Goal: Task Accomplishment & Management: Complete application form

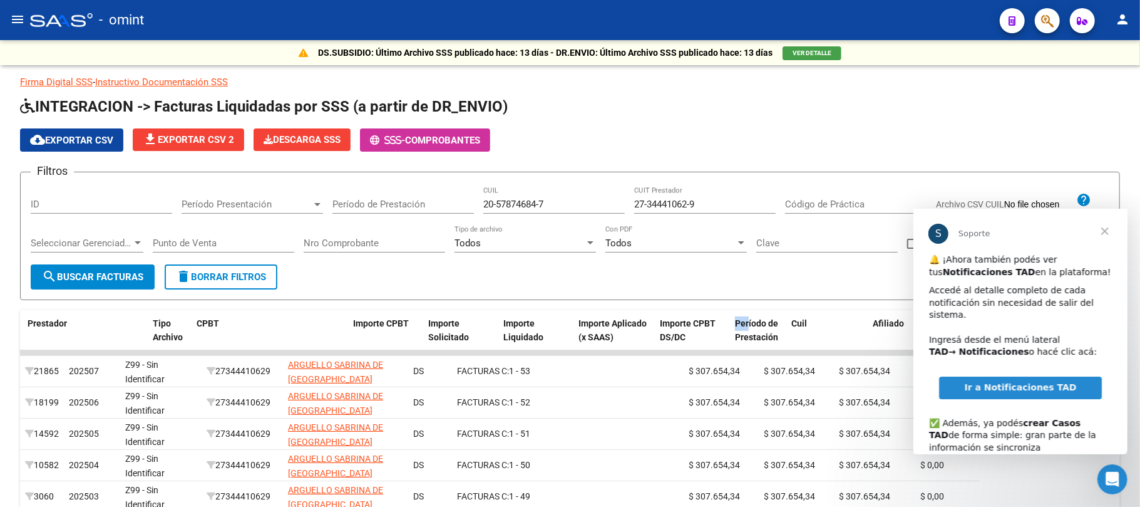
scroll to position [0, 260]
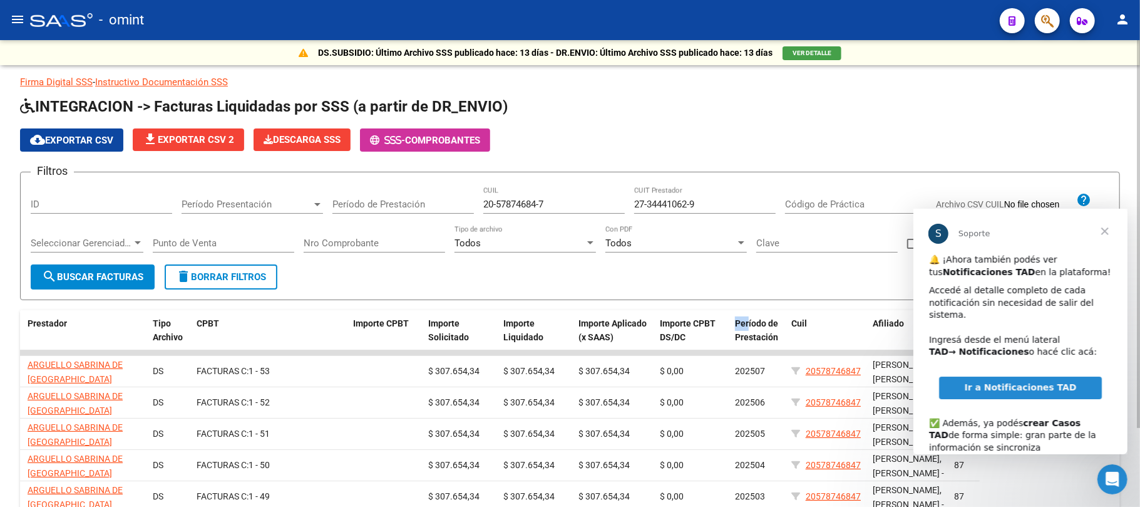
click at [212, 281] on span "delete Borrar Filtros" at bounding box center [221, 276] width 90 height 11
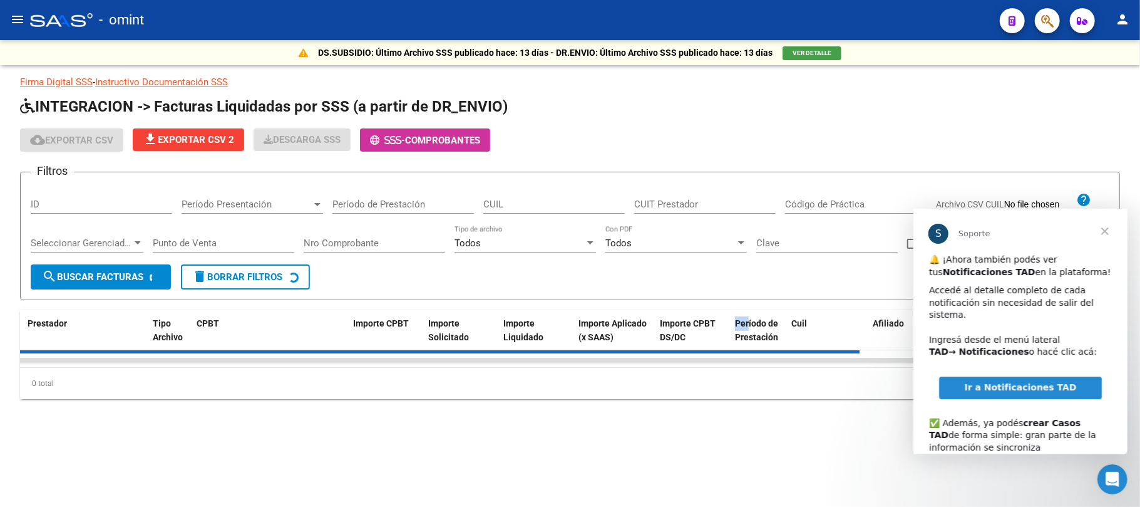
click at [19, 16] on mat-icon "menu" at bounding box center [17, 19] width 15 height 15
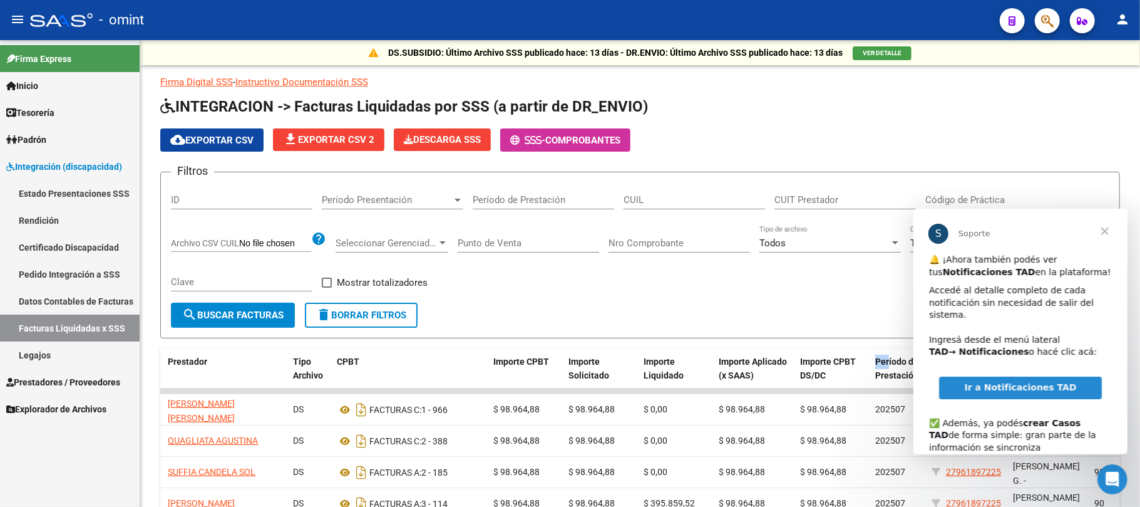
click at [64, 244] on link "Certificado Discapacidad" at bounding box center [70, 247] width 140 height 27
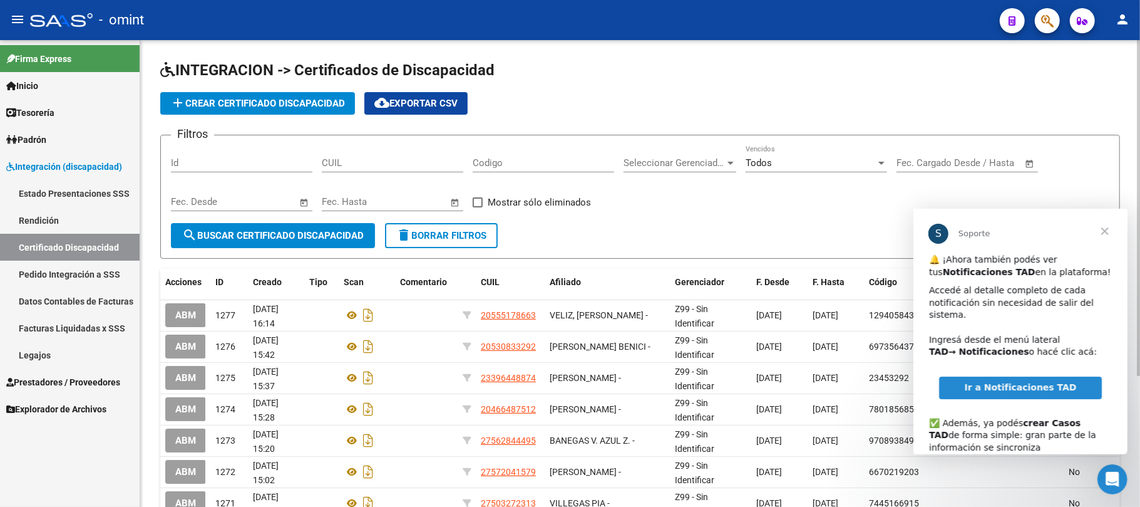
click at [248, 106] on span "add Crear Certificado Discapacidad" at bounding box center [257, 103] width 175 height 11
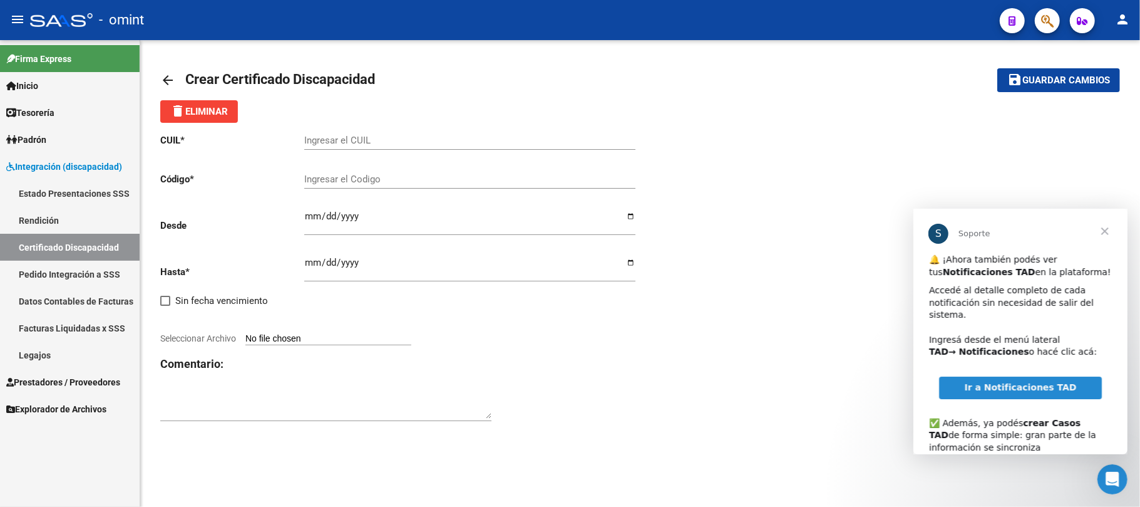
click at [329, 138] on input "Ingresar el CUIL" at bounding box center [469, 140] width 331 height 11
paste input "20-46967530-1"
type input "20-46967530-1"
click at [378, 175] on input "Ingresar el Codigo" at bounding box center [469, 178] width 331 height 11
paste input "7582421118"
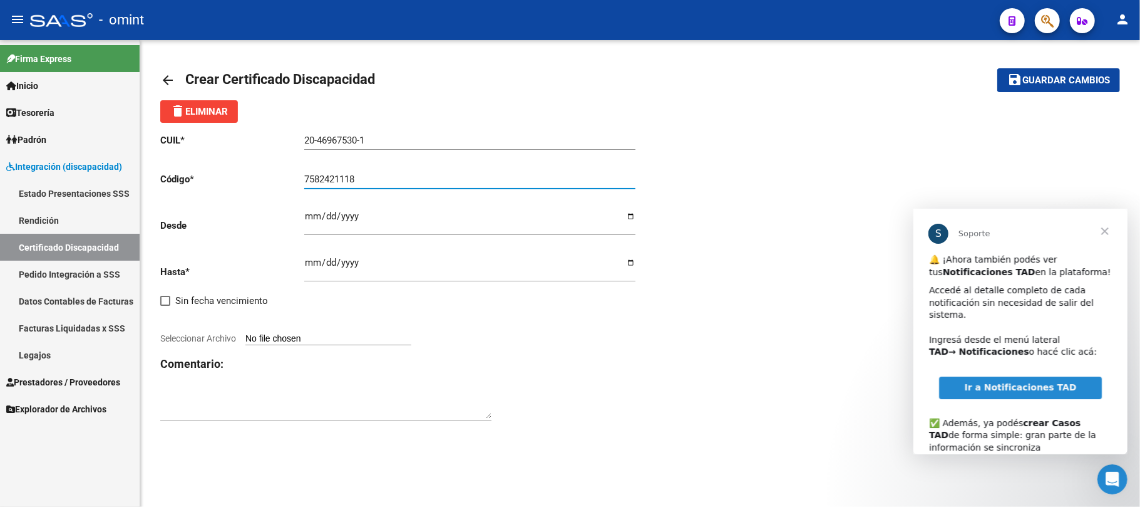
type input "7582421118"
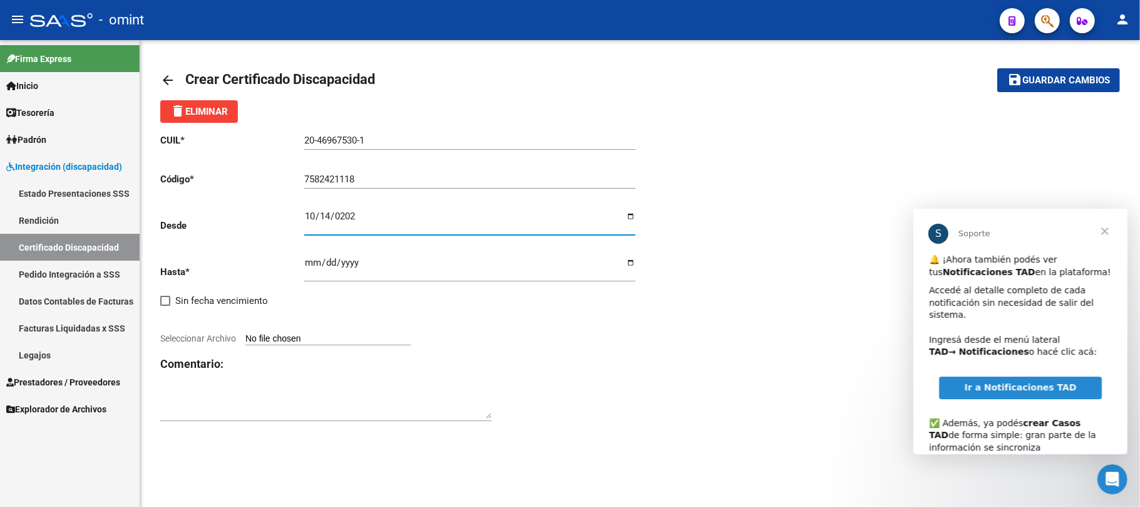
type input "2022-10-14"
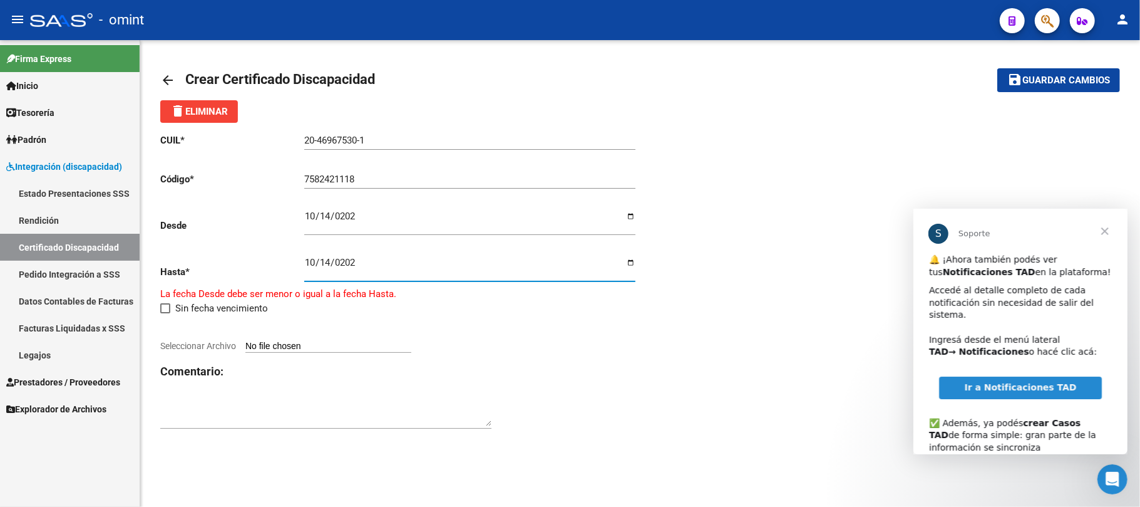
type input "2025-10-14"
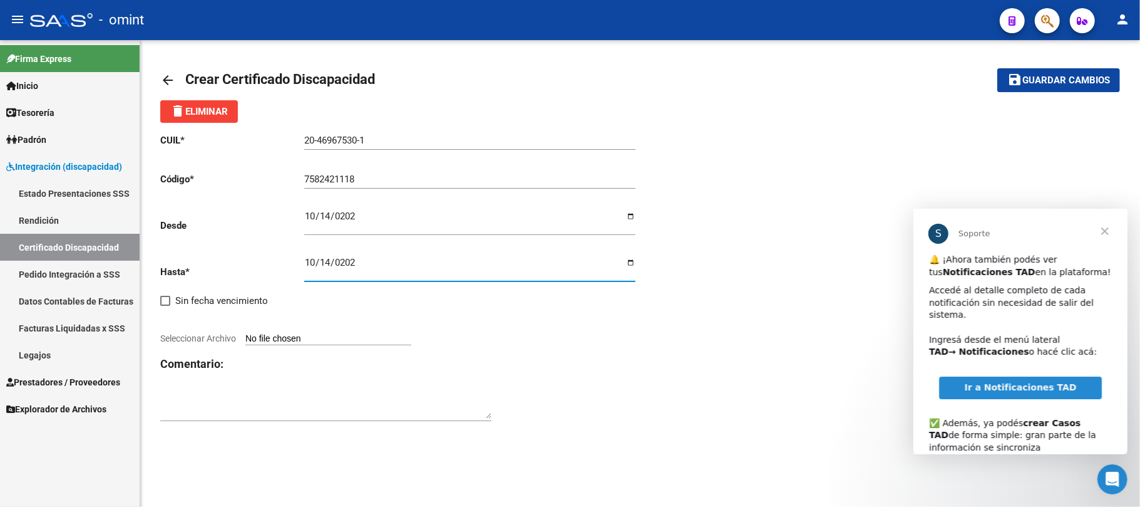
click at [339, 334] on input "Seleccionar Archivo" at bounding box center [328, 339] width 166 height 12
type input "C:\fakepath\cud4052476.pdf"
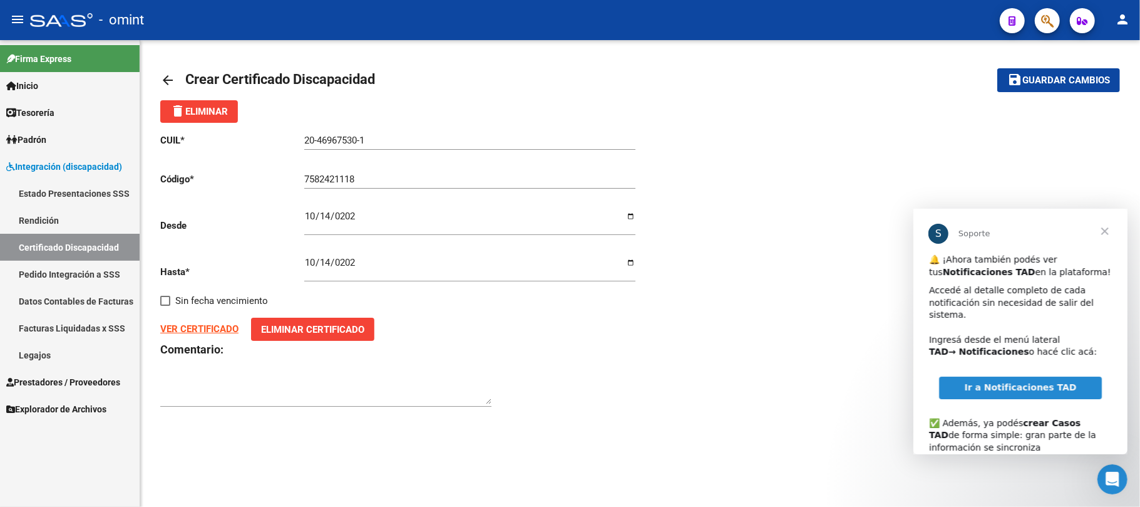
click at [1101, 228] on span "Cerrar" at bounding box center [1104, 230] width 45 height 45
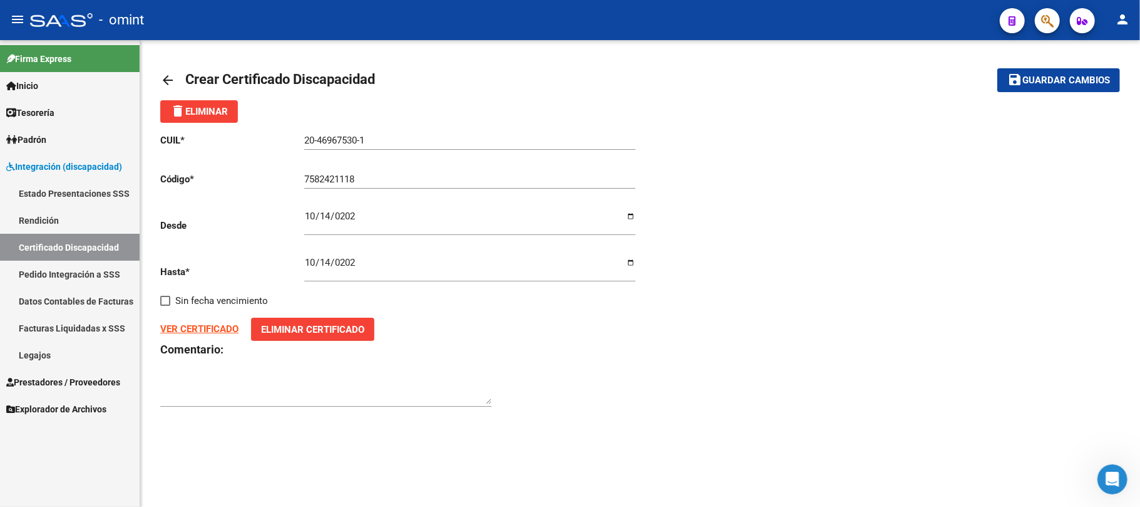
click at [1046, 81] on span "Guardar cambios" at bounding box center [1067, 80] width 88 height 11
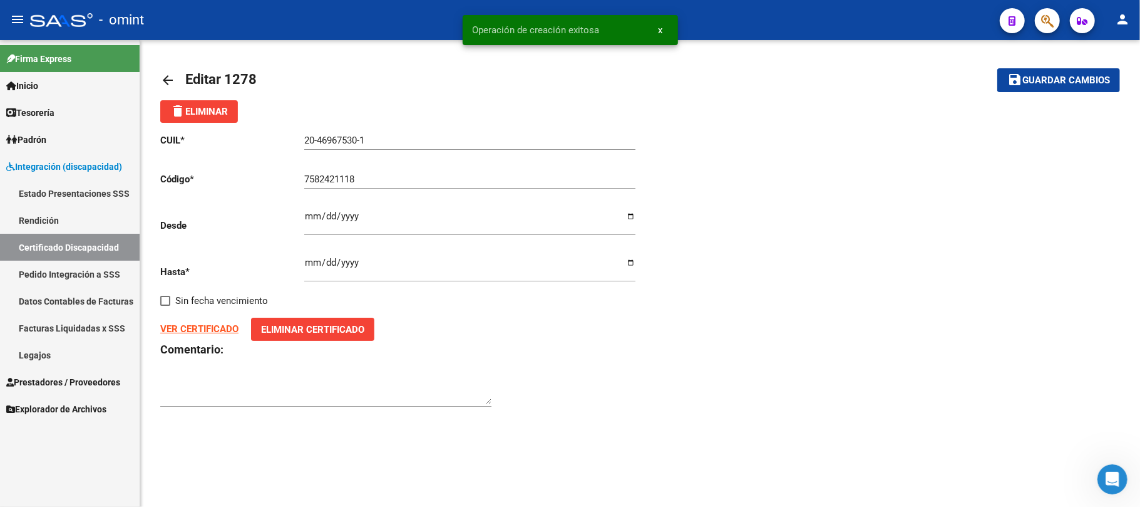
click at [341, 138] on input "20-46967530-1" at bounding box center [469, 140] width 331 height 11
click at [39, 356] on link "Legajos" at bounding box center [70, 354] width 140 height 27
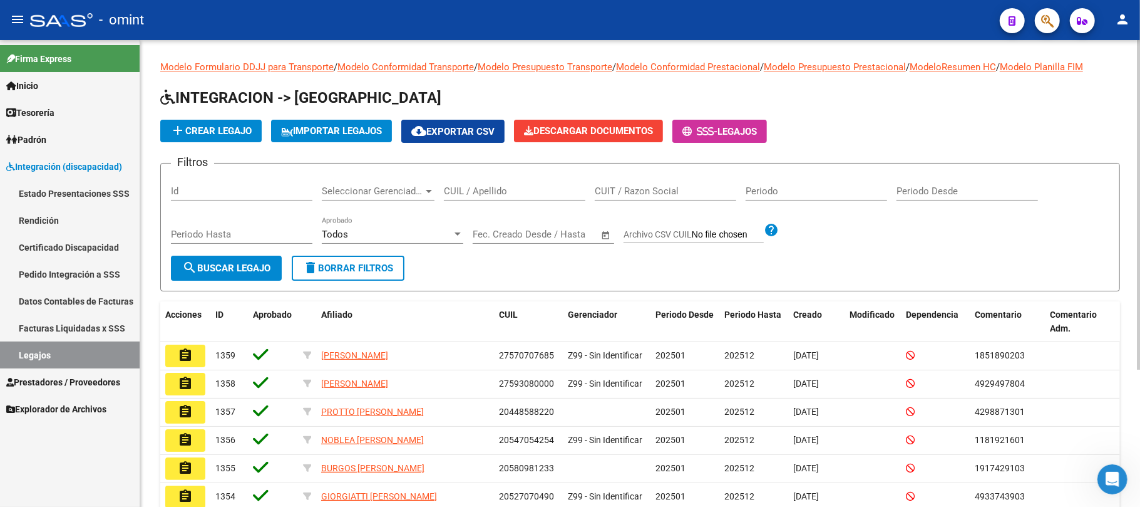
click at [224, 126] on span "add Crear Legajo" at bounding box center [210, 130] width 81 height 11
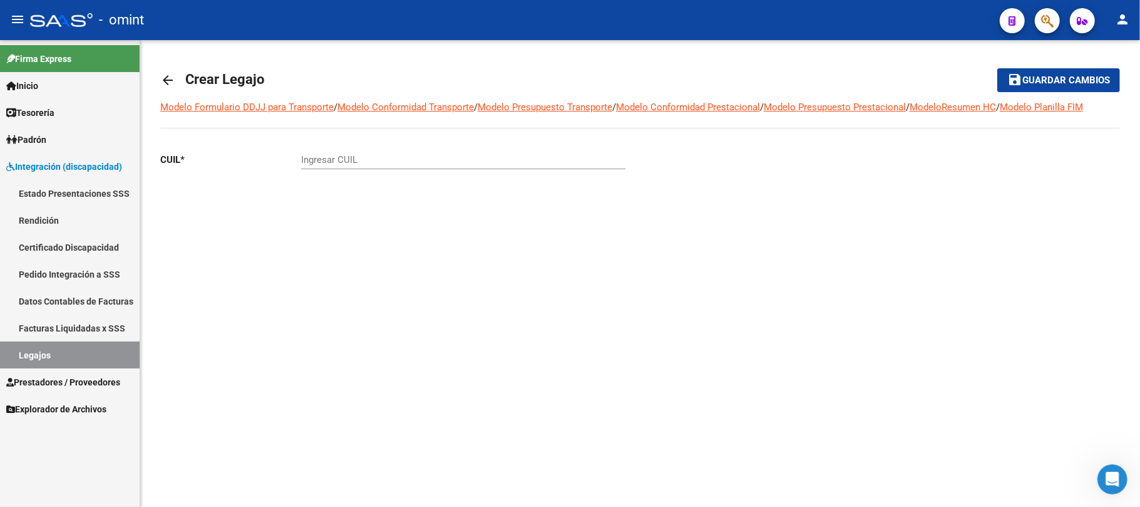
click at [374, 162] on input "Ingresar CUIL" at bounding box center [463, 159] width 324 height 11
paste input "20-46967530-1"
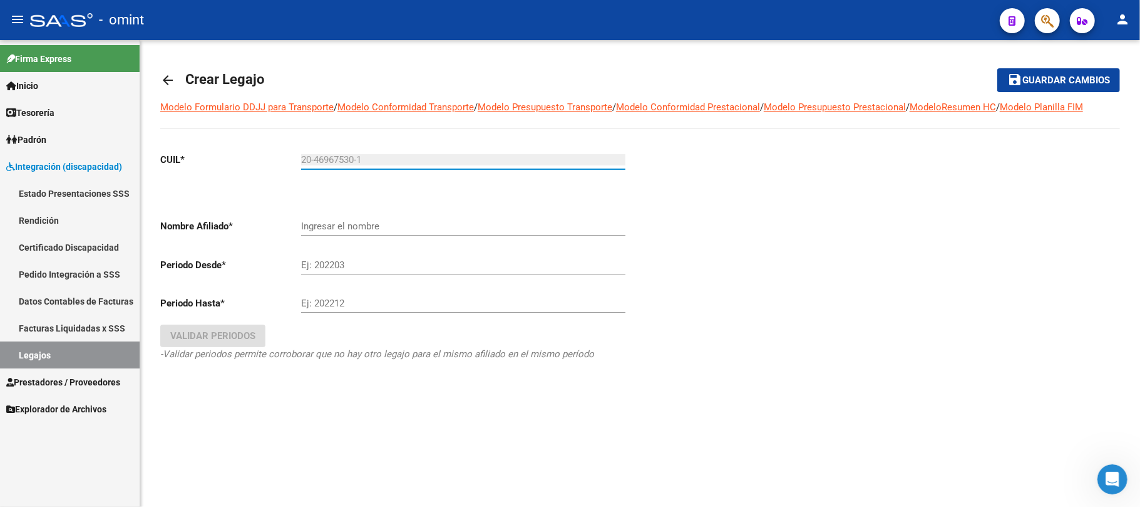
type input "20-46967530-1"
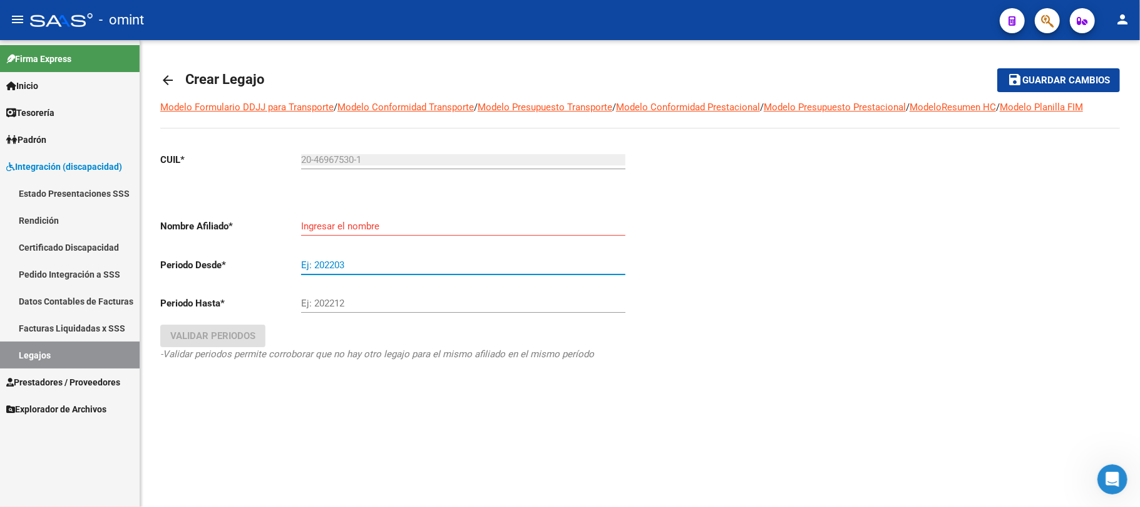
type input "[PERSON_NAME] [PERSON_NAME]"
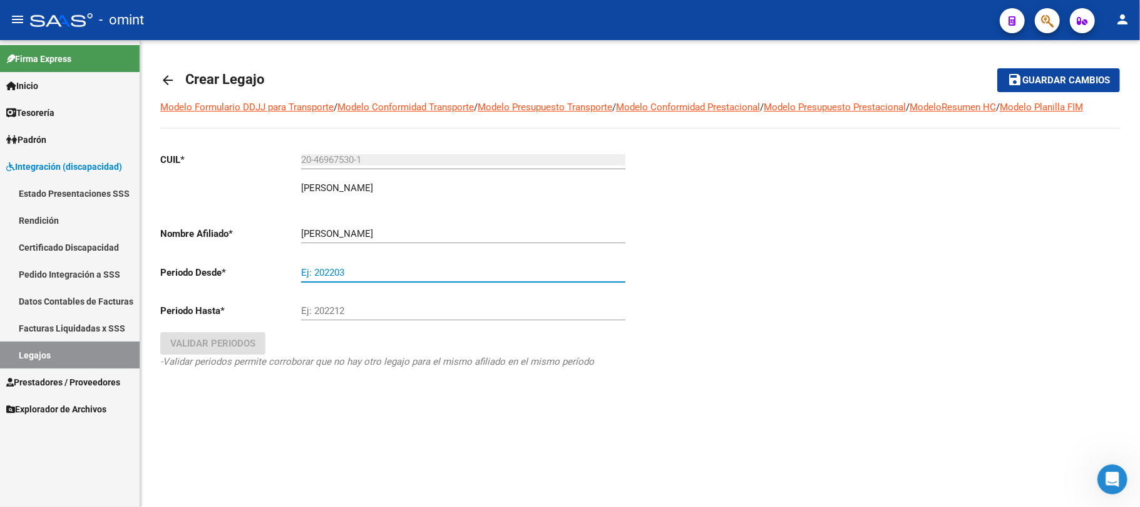
type input "0"
type input "202501"
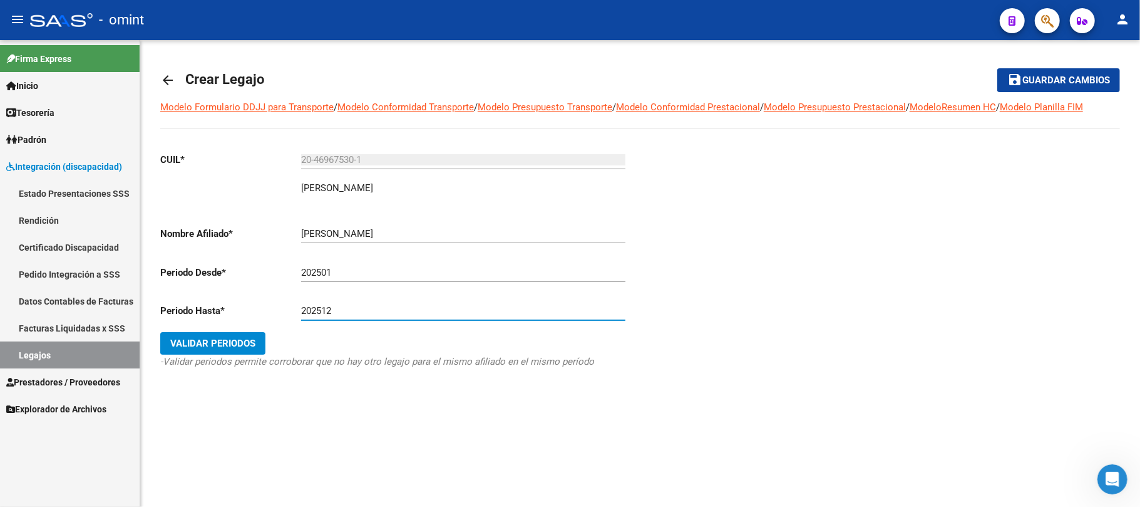
type input "202512"
click at [225, 339] on span "Validar Periodos" at bounding box center [212, 343] width 85 height 11
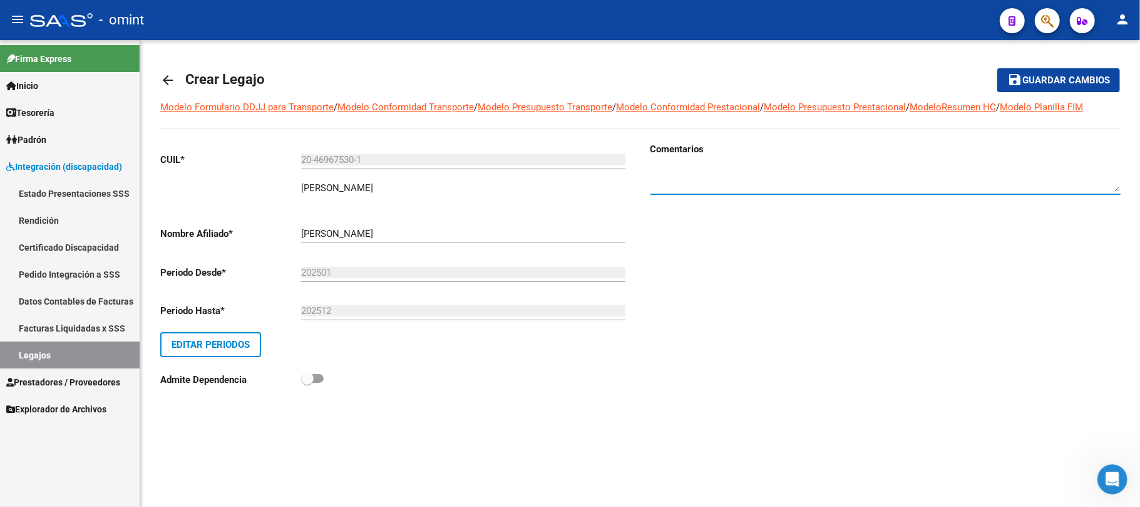
click at [716, 174] on textarea at bounding box center [886, 179] width 470 height 25
click at [704, 171] on textarea at bounding box center [886, 179] width 470 height 25
paste textarea "1172507402"
type textarea "1172507402"
click at [1053, 71] on button "save Guardar cambios" at bounding box center [1059, 79] width 123 height 23
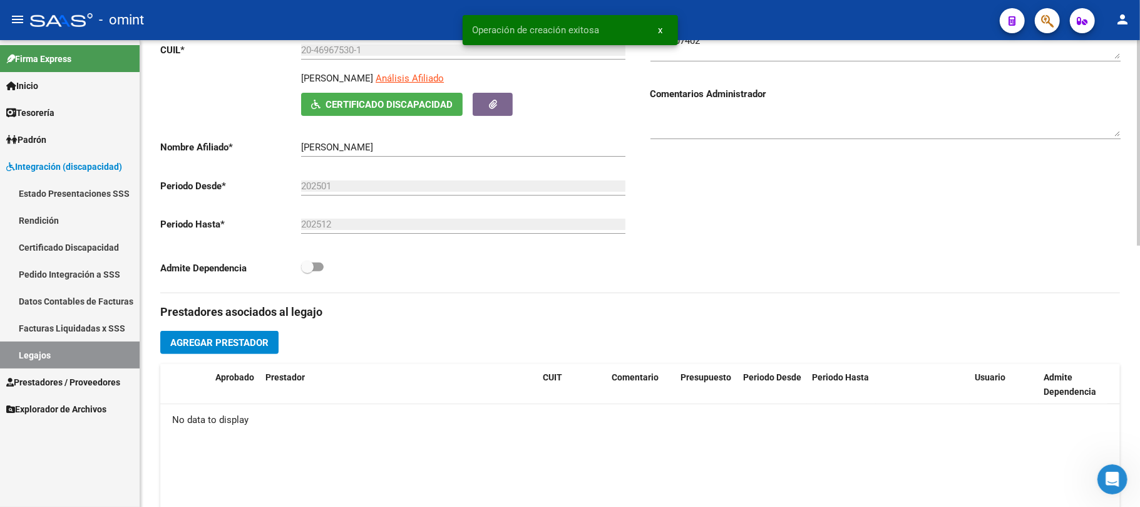
scroll to position [250, 0]
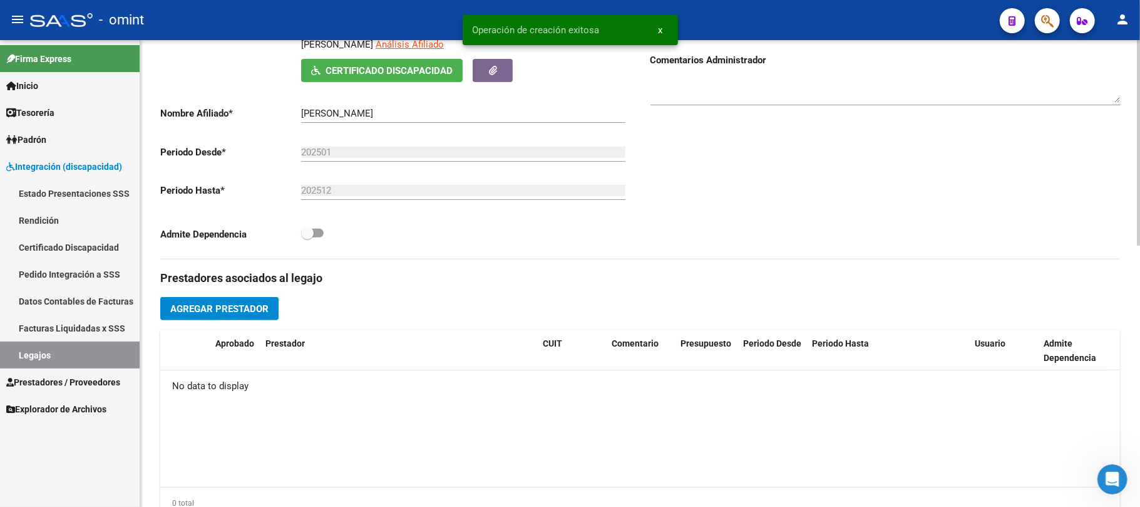
click at [244, 317] on button "Agregar Prestador" at bounding box center [219, 308] width 118 height 23
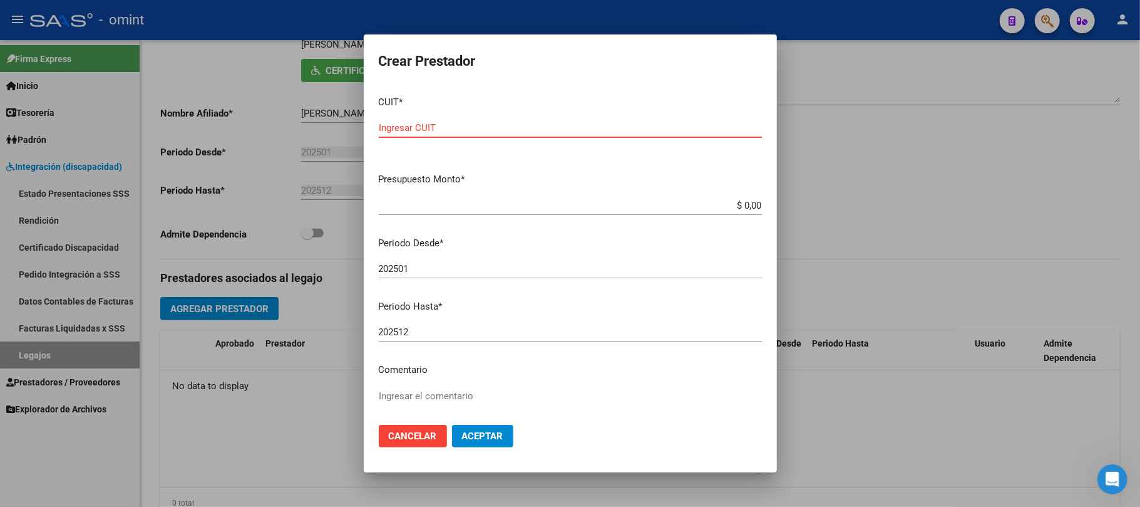
click at [397, 442] on button "Cancelar" at bounding box center [413, 436] width 68 height 23
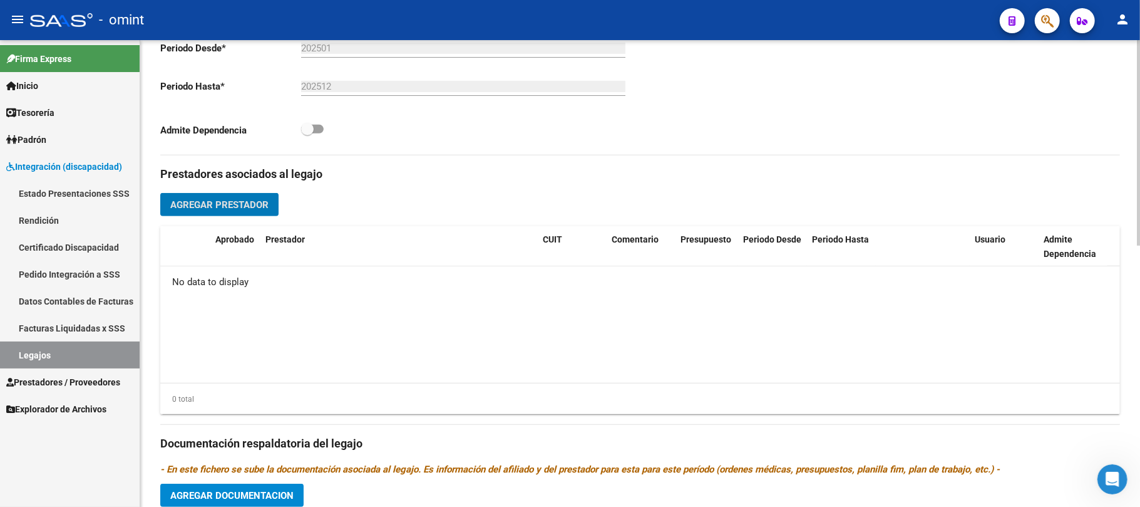
scroll to position [417, 0]
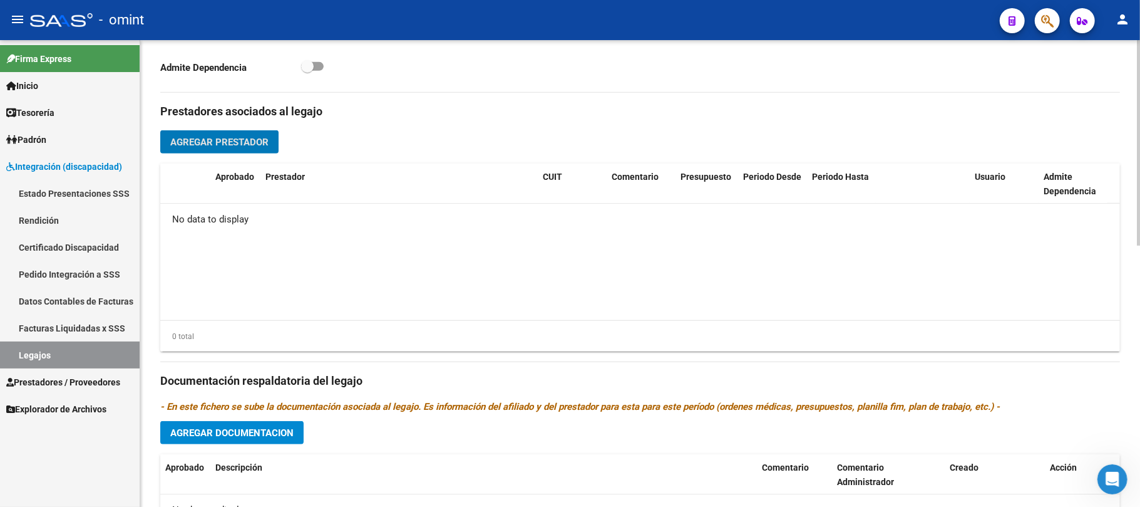
click at [224, 128] on div "Prestadores asociados al legajo Agregar Prestador Aprobado Prestador CUIT Comen…" at bounding box center [640, 372] width 960 height 559
click at [222, 137] on span "Agregar Prestador" at bounding box center [219, 142] width 98 height 11
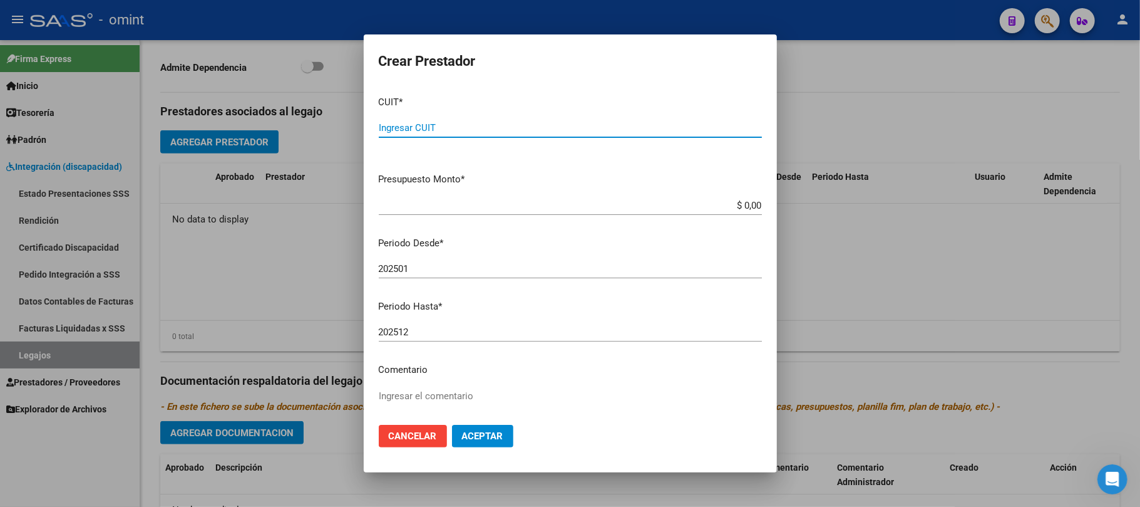
click at [443, 118] on div "Ingresar CUIT" at bounding box center [570, 127] width 383 height 19
paste input "27-28821678-4"
type input "27-28821678-4"
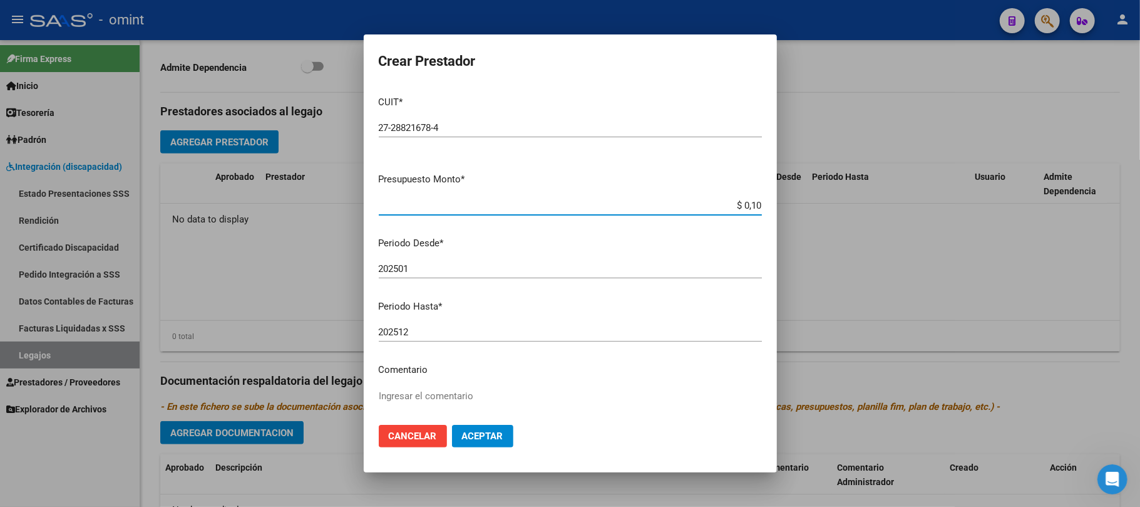
type input "$ 1,00"
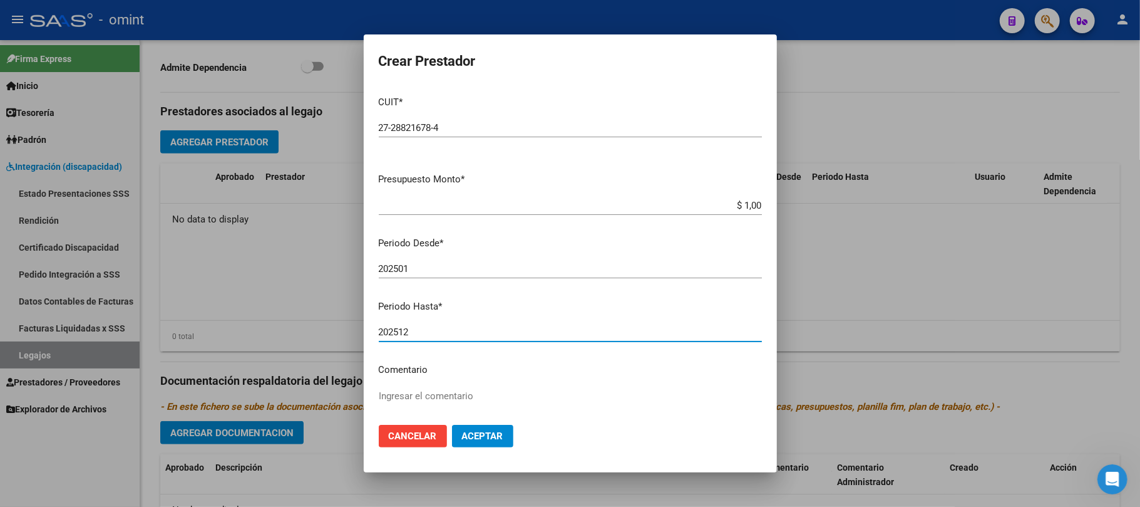
click at [418, 269] on input "202501" at bounding box center [570, 268] width 383 height 11
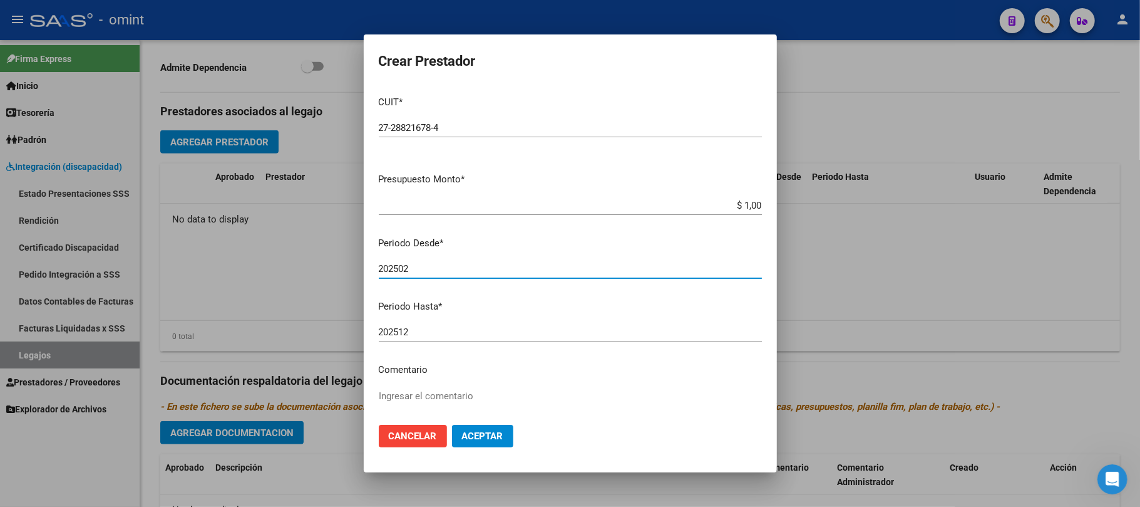
type input "202502"
click at [426, 333] on input "202512" at bounding box center [570, 331] width 383 height 11
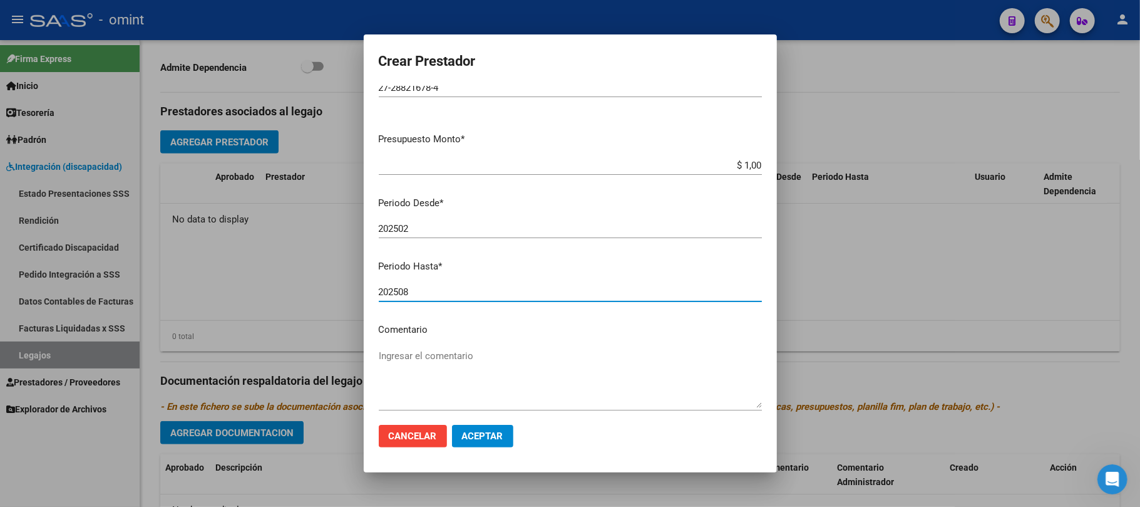
scroll to position [99, 0]
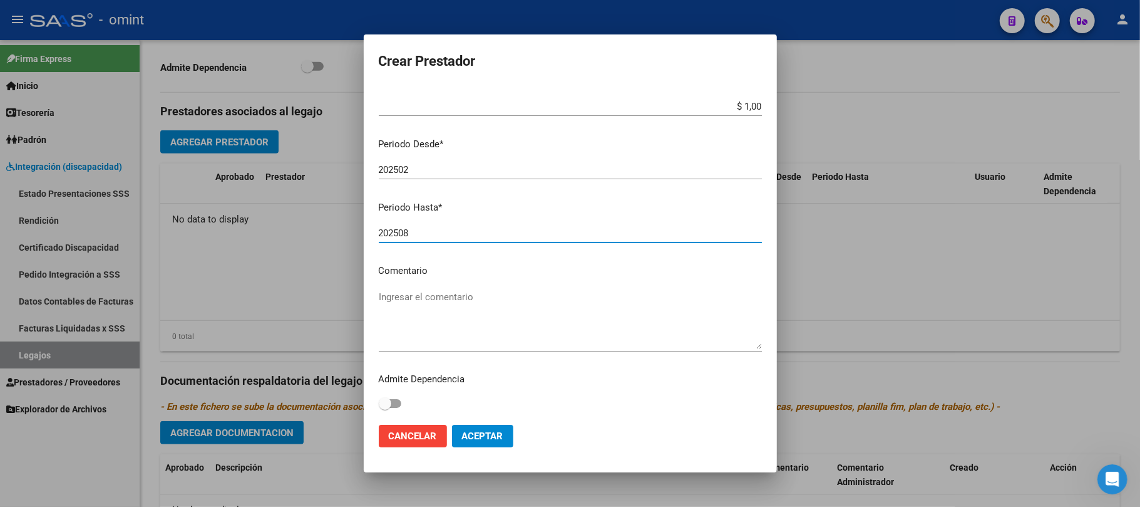
type input "202508"
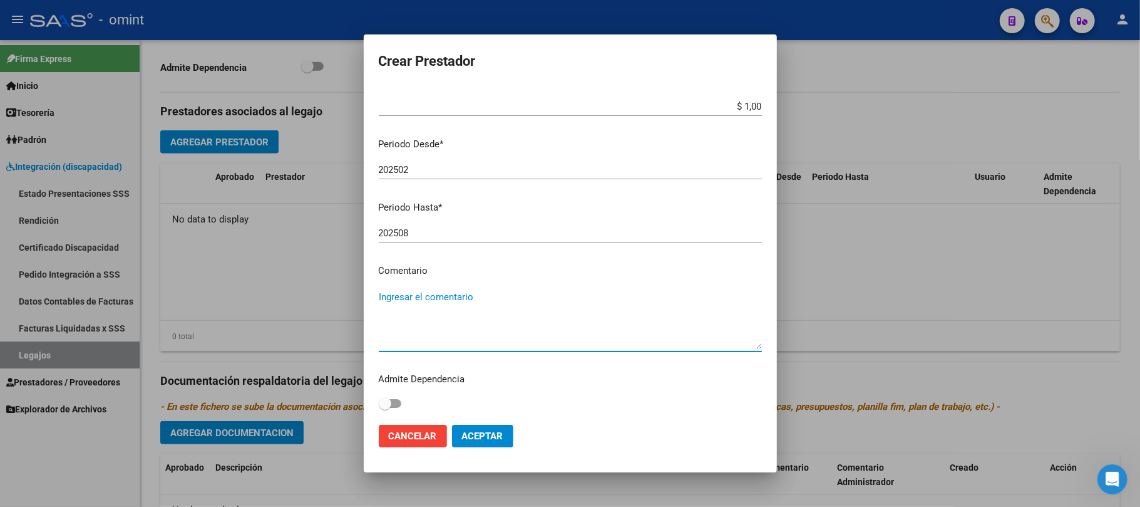
click at [407, 306] on textarea "Ingresar el comentario" at bounding box center [570, 319] width 383 height 59
type textarea "p"
type textarea "Psicología 4 x mes"
click at [492, 436] on span "Aceptar" at bounding box center [482, 435] width 41 height 11
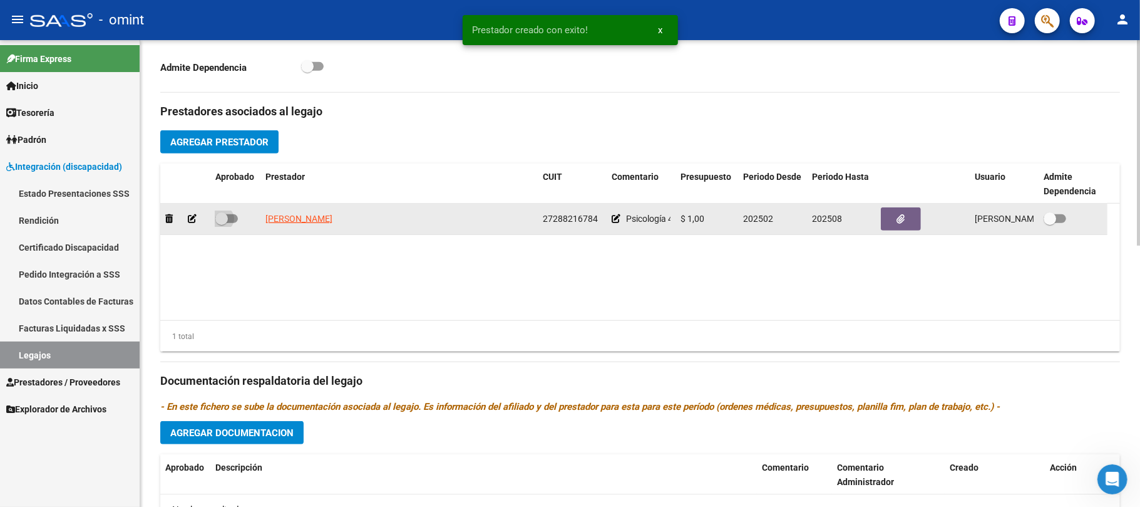
drag, startPoint x: 218, startPoint y: 216, endPoint x: 369, endPoint y: 236, distance: 152.2
click at [219, 216] on span at bounding box center [221, 218] width 13 height 13
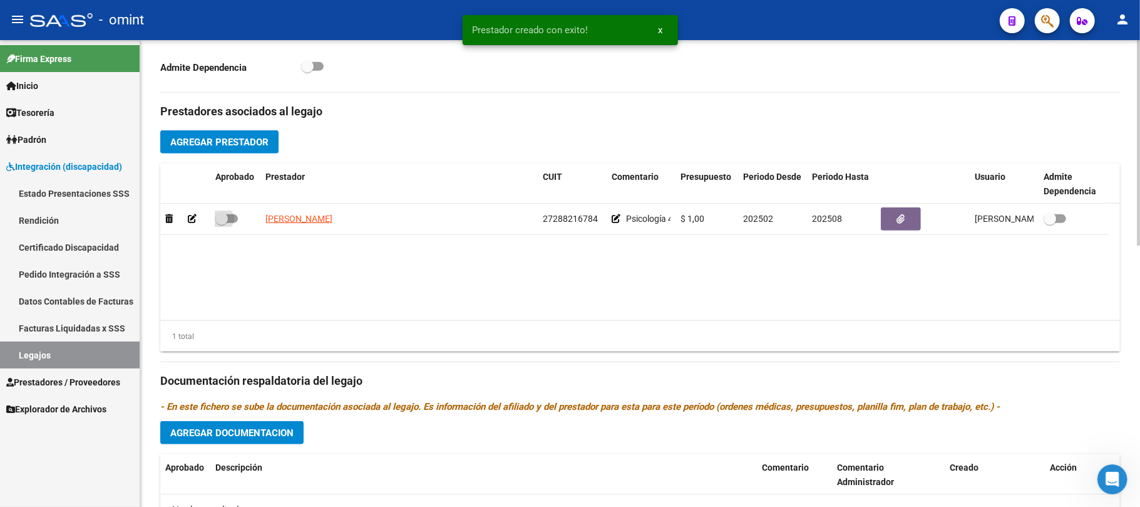
click at [221, 223] on input "checkbox" at bounding box center [221, 223] width 1 height 1
checkbox input "true"
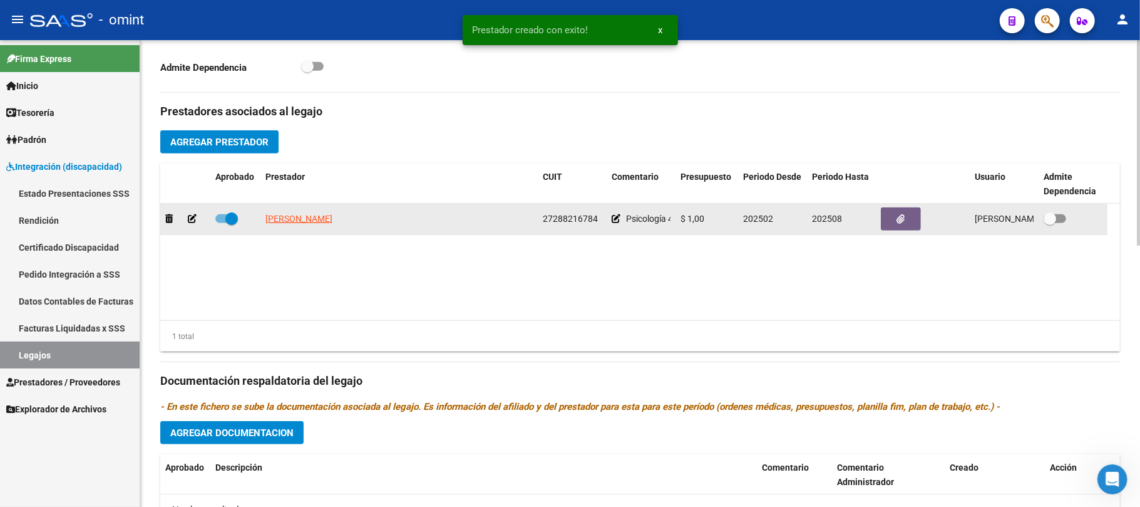
click at [903, 214] on icon "button" at bounding box center [901, 218] width 8 height 9
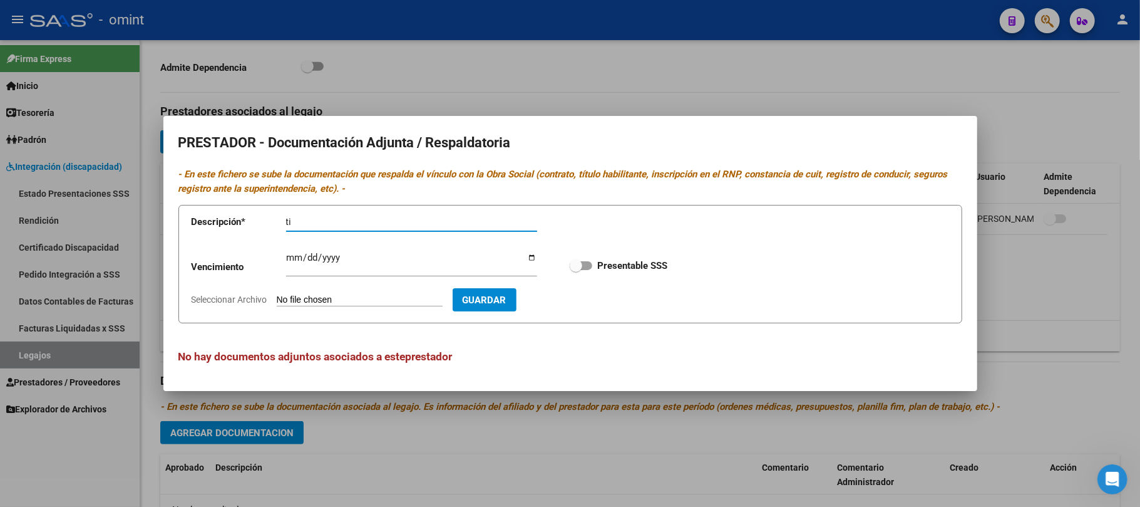
type input "t"
type input "Titulo/rnp/arca"
type input "2025-12-31"
click at [587, 266] on span at bounding box center [581, 265] width 23 height 9
click at [576, 270] on input "Presentable SSS" at bounding box center [575, 270] width 1 height 1
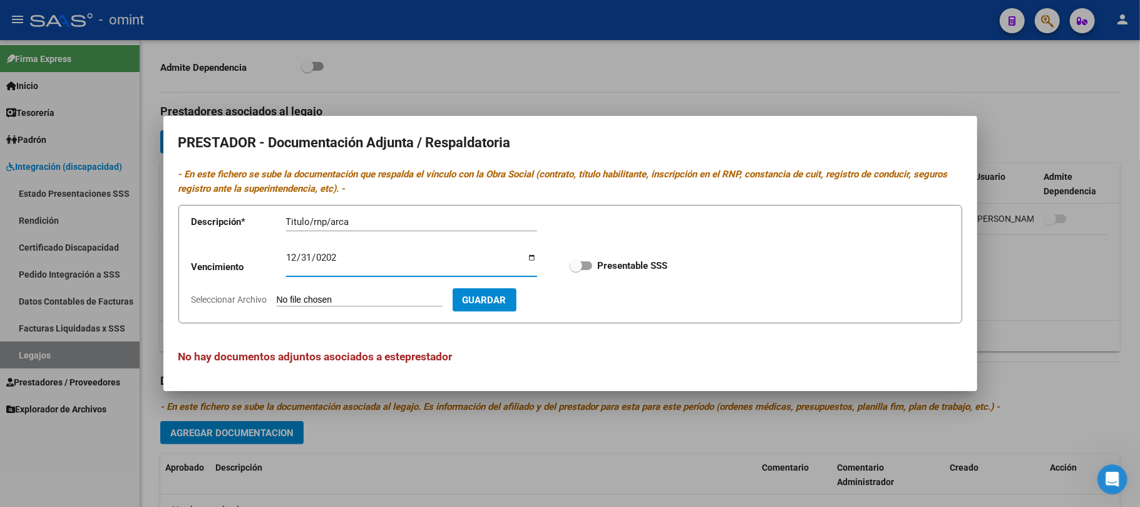
checkbox input "true"
click at [397, 301] on input "Seleccionar Archivo" at bounding box center [360, 300] width 166 height 12
type input "C:\fakepath\PSC - DOC PRESTADOR.pdf"
click at [579, 306] on span "Guardar" at bounding box center [557, 299] width 44 height 11
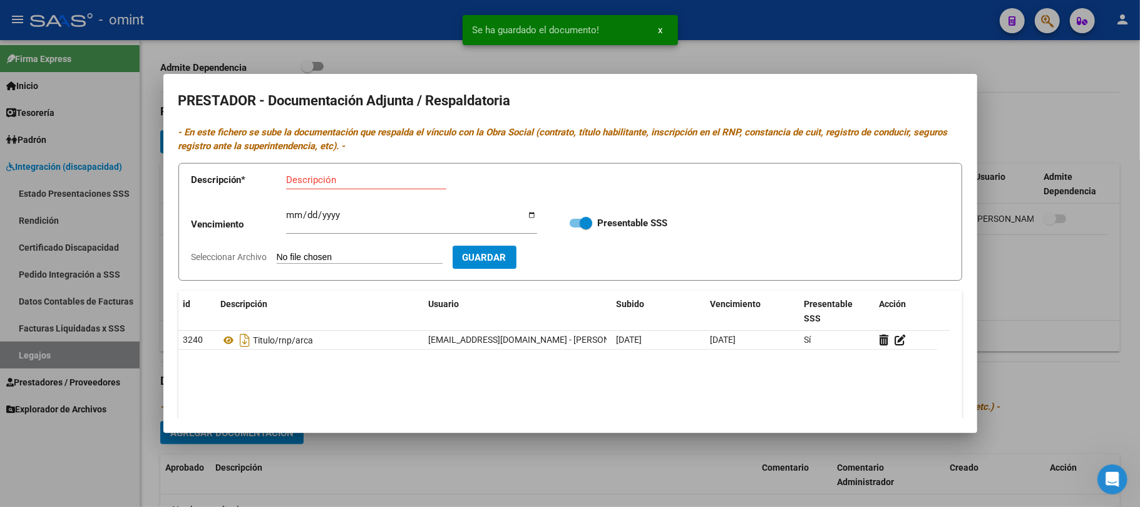
click at [396, 53] on div at bounding box center [570, 253] width 1140 height 507
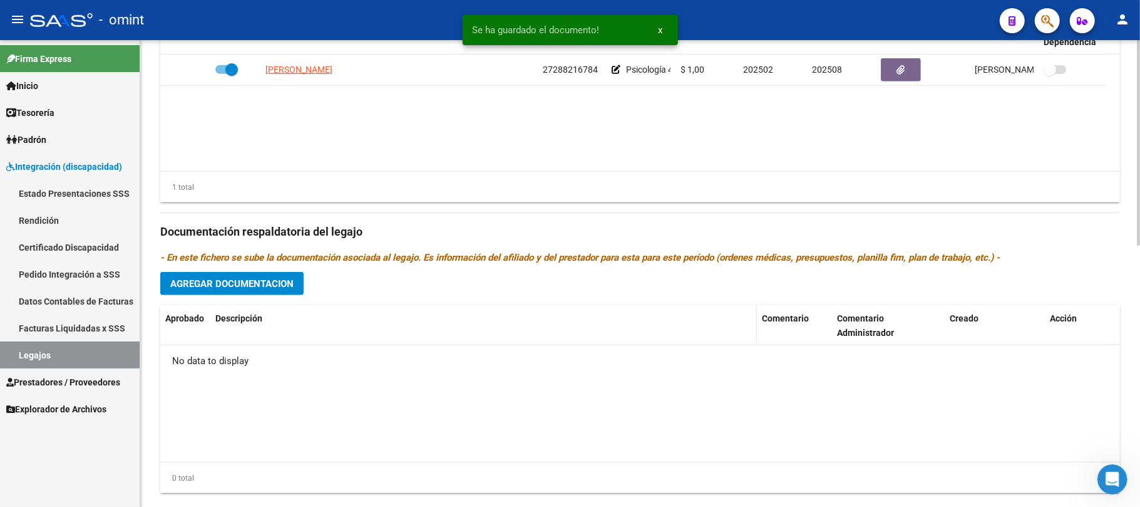
scroll to position [594, 0]
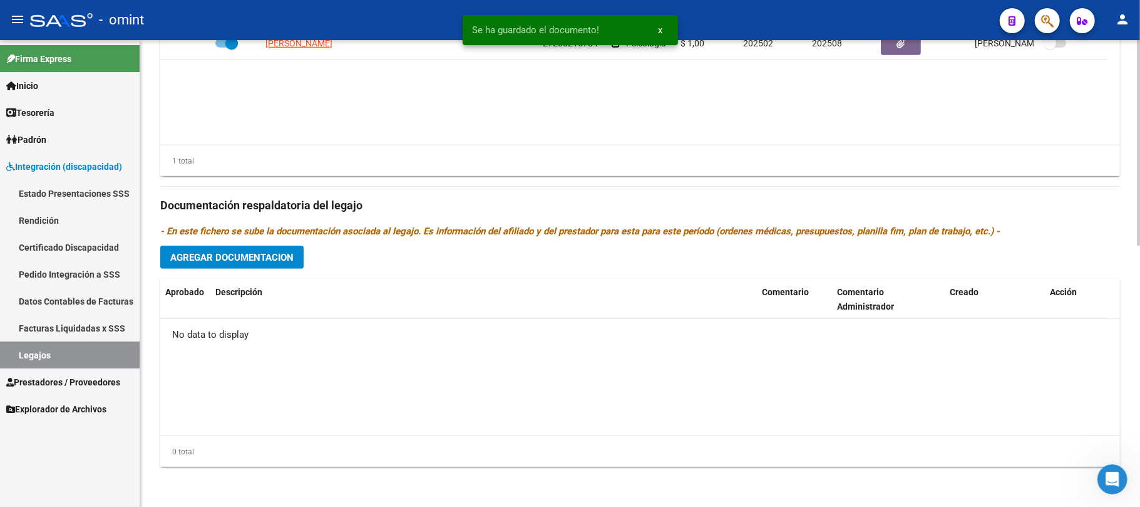
click at [253, 253] on span "Agregar Documentacion" at bounding box center [231, 257] width 123 height 11
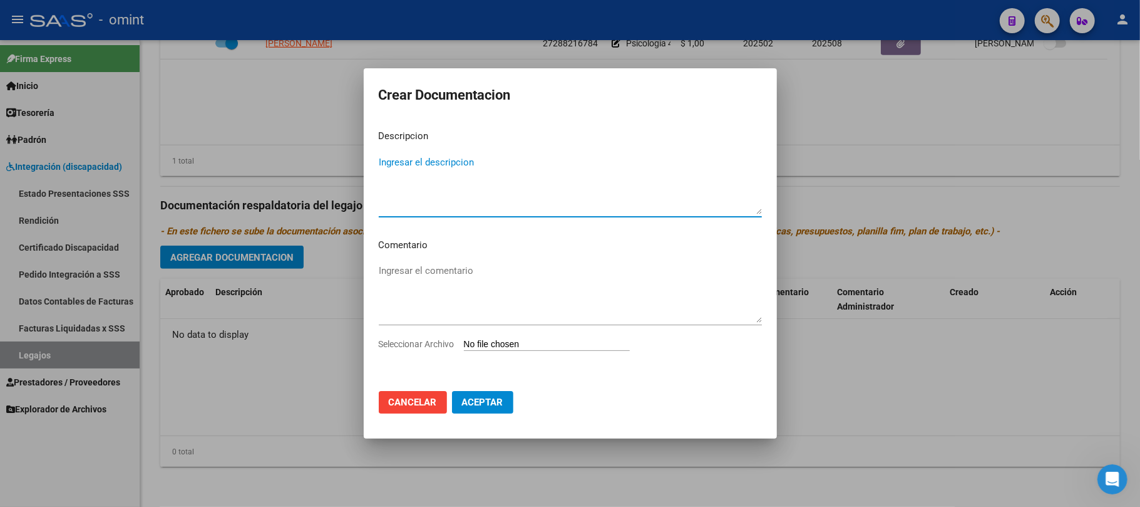
type textarea "O"
type textarea "P"
type textarea "rhc"
click at [522, 344] on input "Seleccionar Archivo" at bounding box center [547, 345] width 166 height 12
type input "C:\fakepath\1 - hc7117673.pdf"
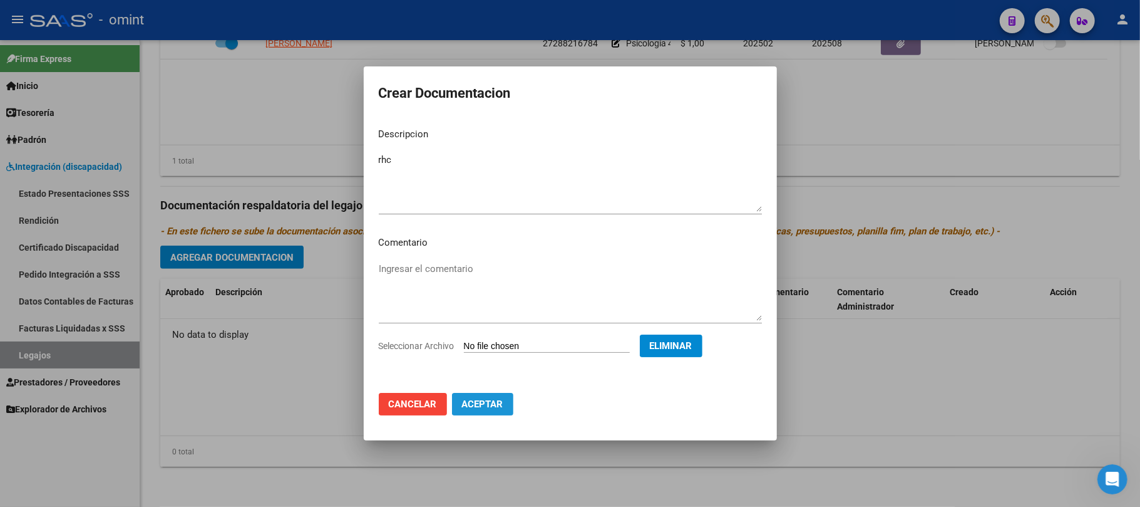
click at [483, 411] on button "Aceptar" at bounding box center [482, 404] width 61 height 23
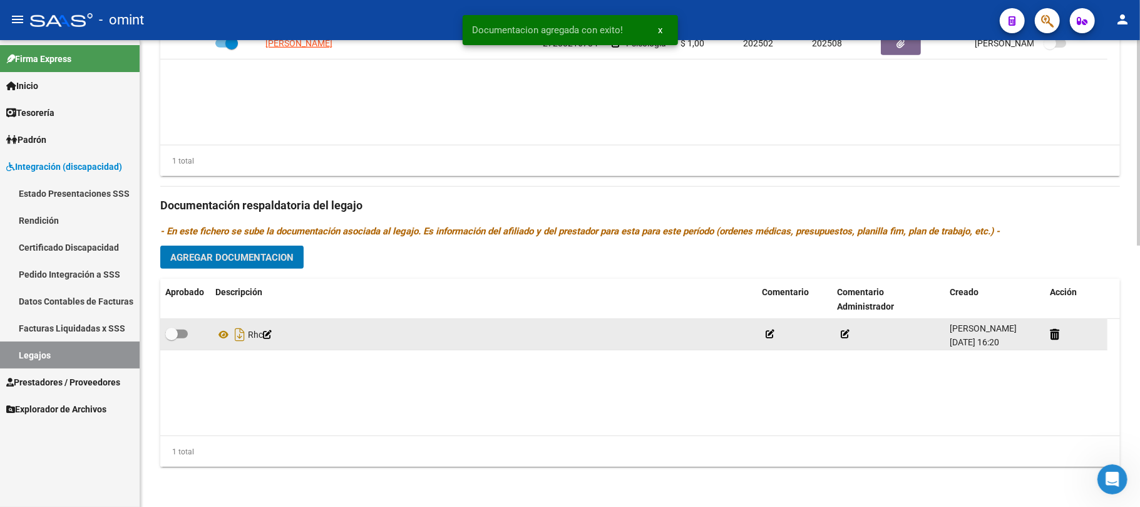
drag, startPoint x: 172, startPoint y: 336, endPoint x: 178, endPoint y: 331, distance: 8.5
click at [173, 336] on span at bounding box center [171, 333] width 13 height 13
click at [172, 338] on input "checkbox" at bounding box center [171, 338] width 1 height 1
checkbox input "true"
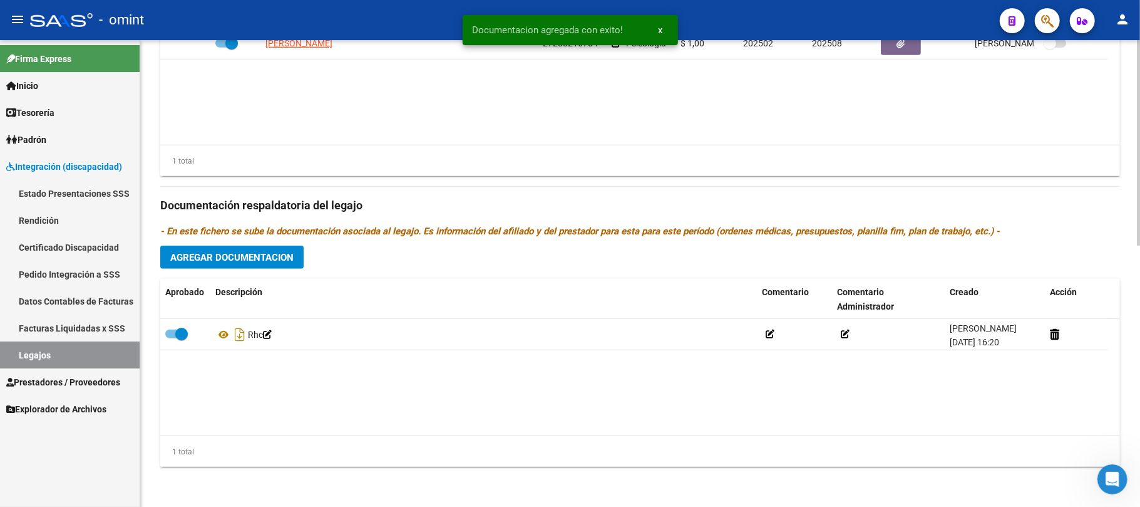
click at [229, 252] on span "Agregar Documentacion" at bounding box center [231, 257] width 123 height 11
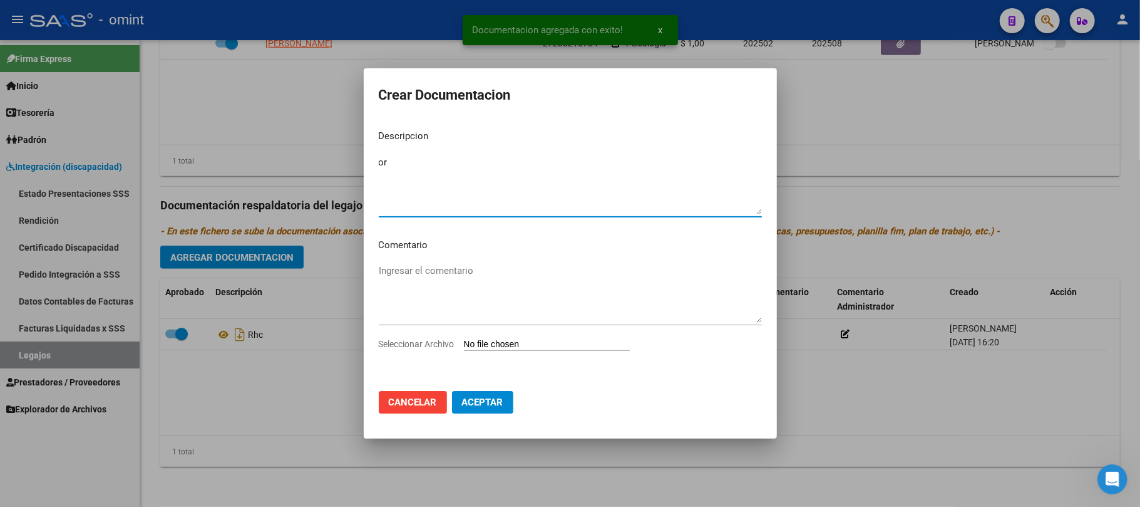
type textarea "o"
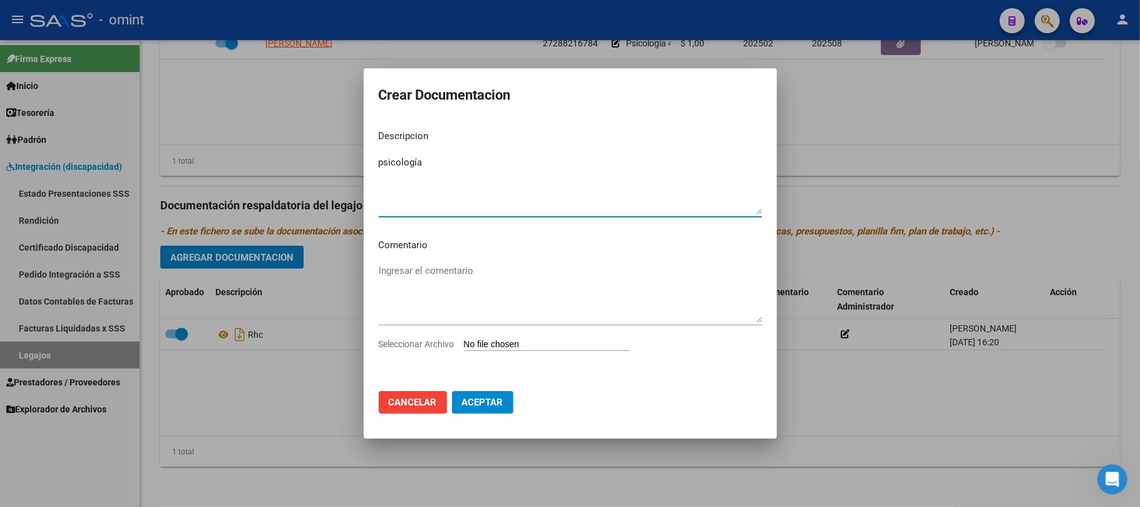
type textarea "psicología"
click at [544, 343] on input "Seleccionar Archivo" at bounding box center [547, 345] width 166 height 12
type input "C:\fakepath\PSC - DOC PRESTACION.pdf"
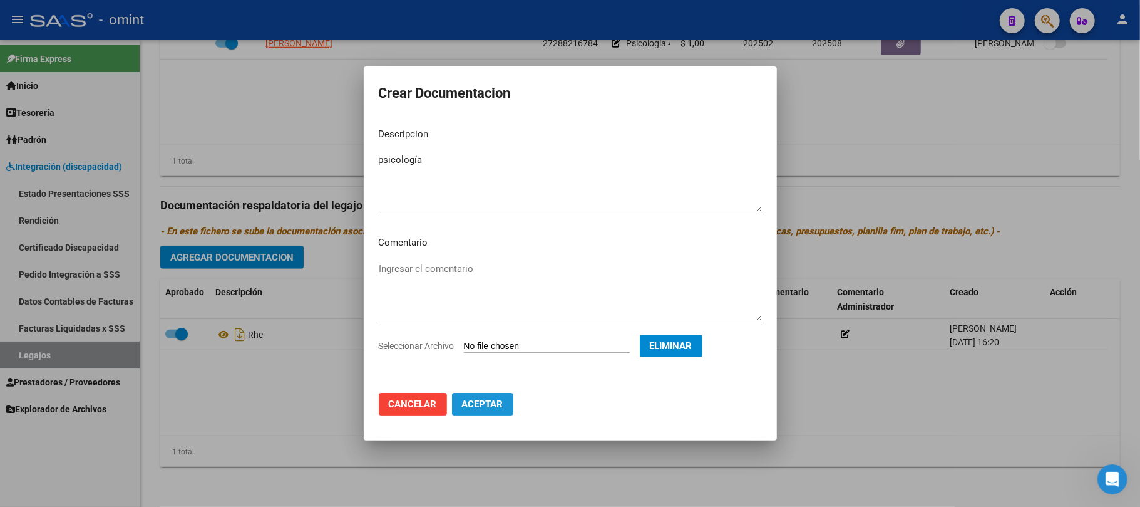
click at [472, 402] on span "Aceptar" at bounding box center [482, 403] width 41 height 11
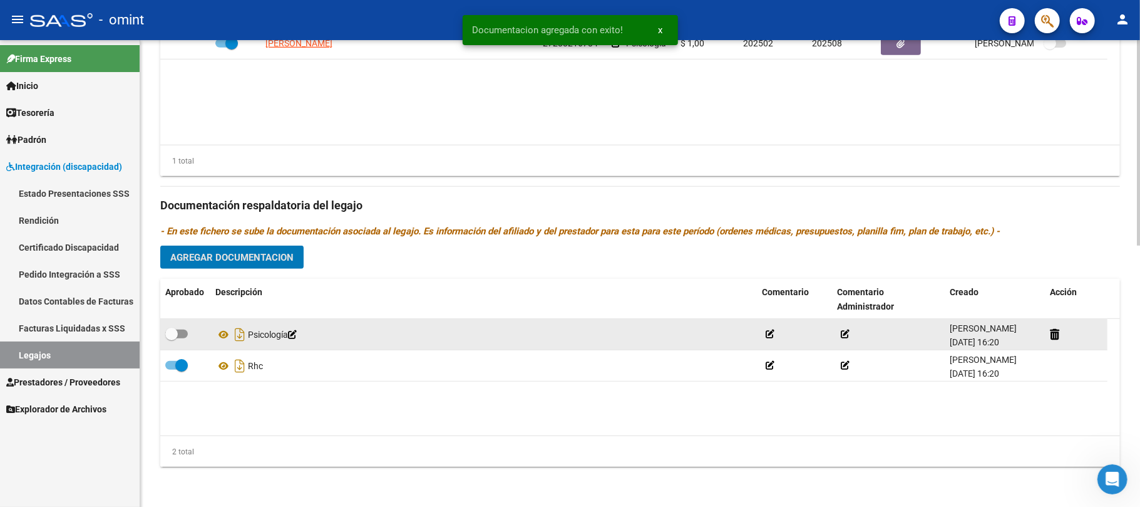
click at [176, 337] on span at bounding box center [171, 333] width 13 height 13
click at [172, 338] on input "checkbox" at bounding box center [171, 338] width 1 height 1
checkbox input "true"
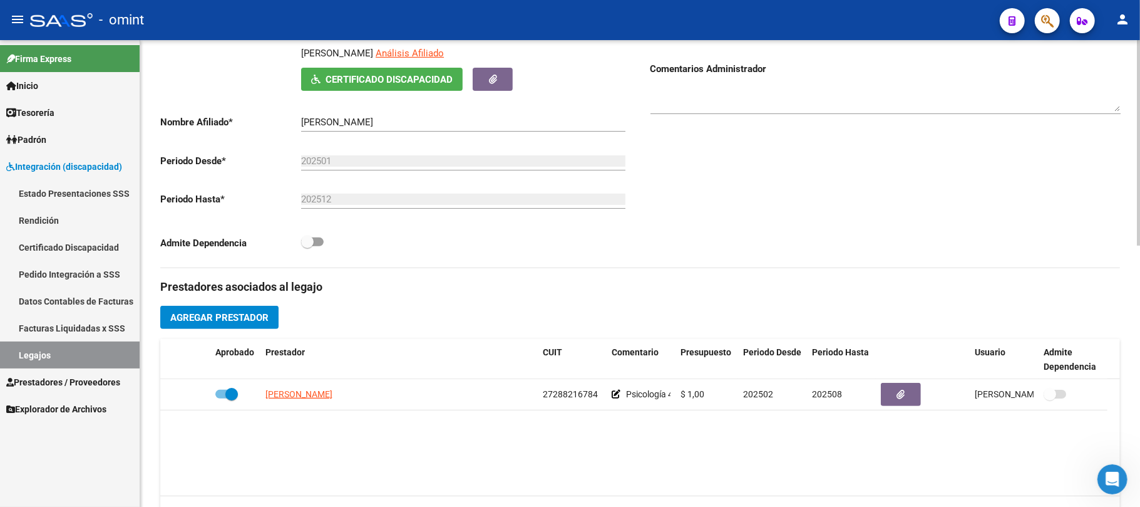
scroll to position [93, 0]
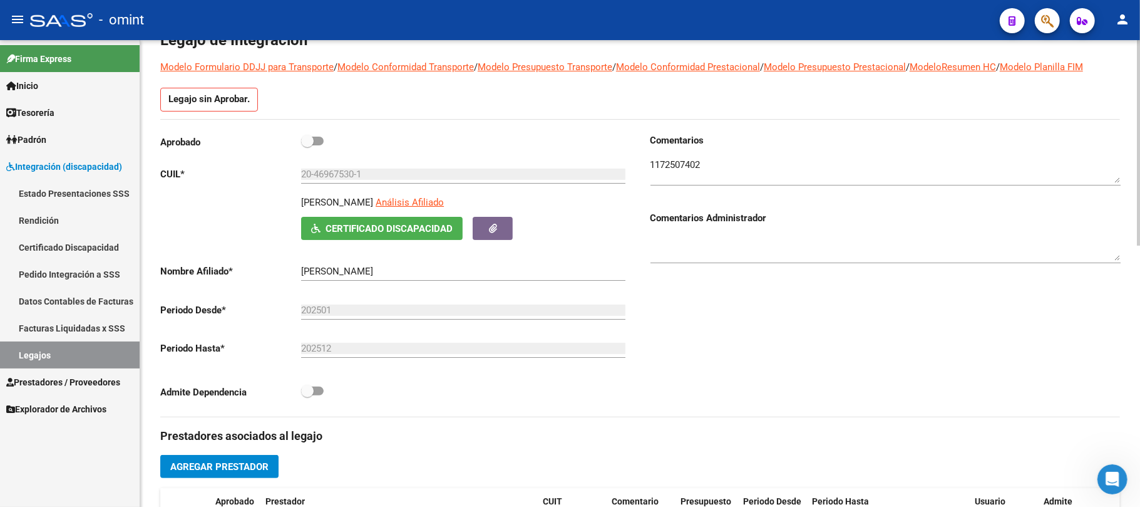
click at [324, 143] on div "Aprobado" at bounding box center [395, 144] width 470 height 23
click at [324, 146] on div "Aprobado" at bounding box center [395, 144] width 470 height 23
click at [309, 141] on span at bounding box center [307, 141] width 13 height 13
click at [307, 145] on input "checkbox" at bounding box center [307, 145] width 1 height 1
checkbox input "true"
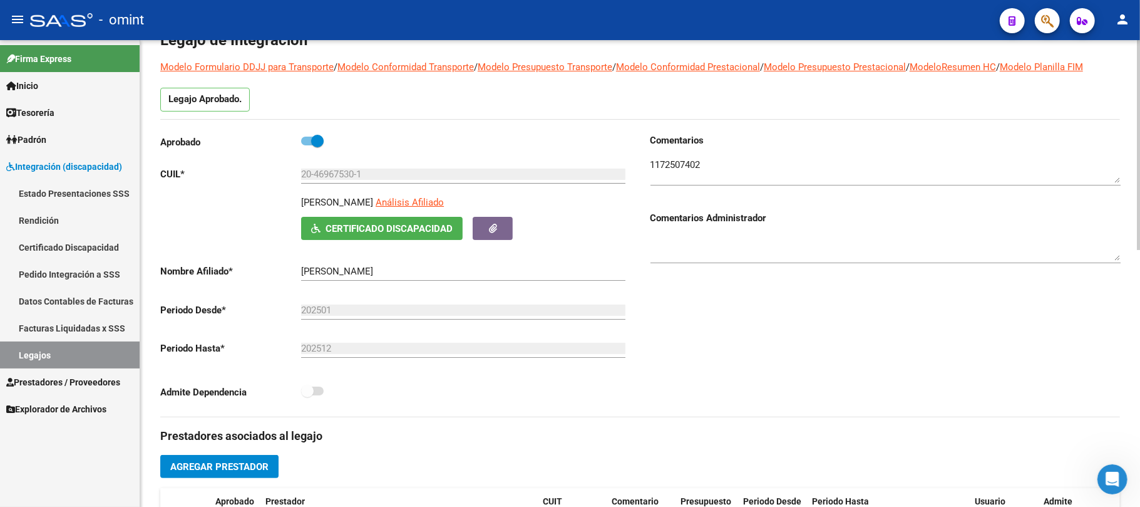
scroll to position [0, 0]
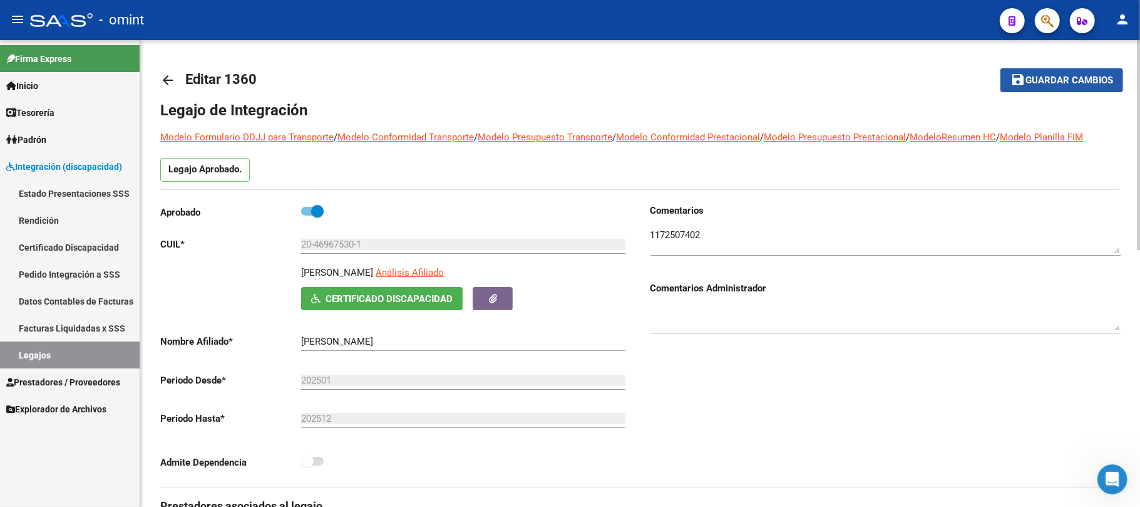
click at [1026, 83] on span "Guardar cambios" at bounding box center [1070, 80] width 88 height 11
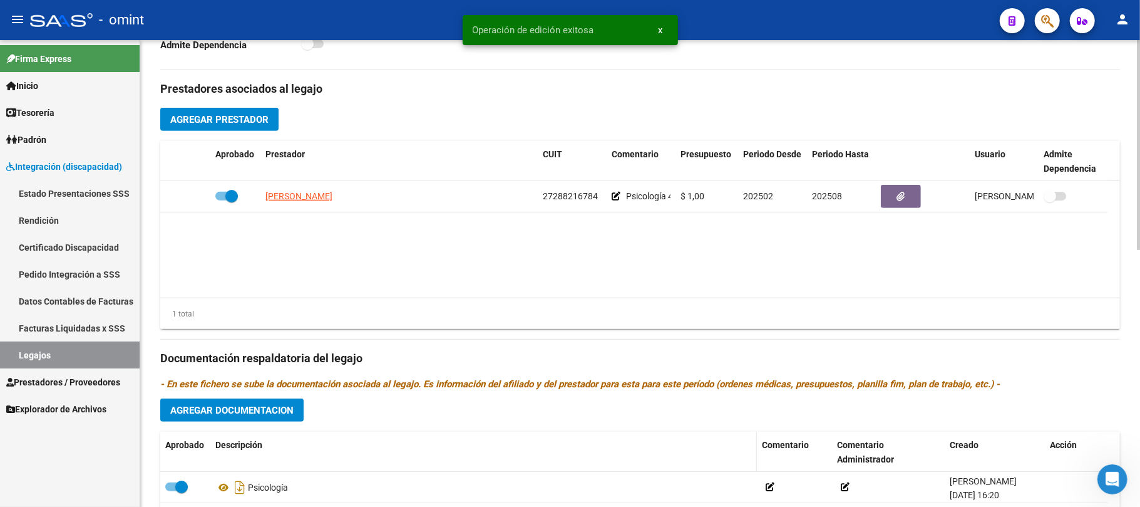
scroll to position [571, 0]
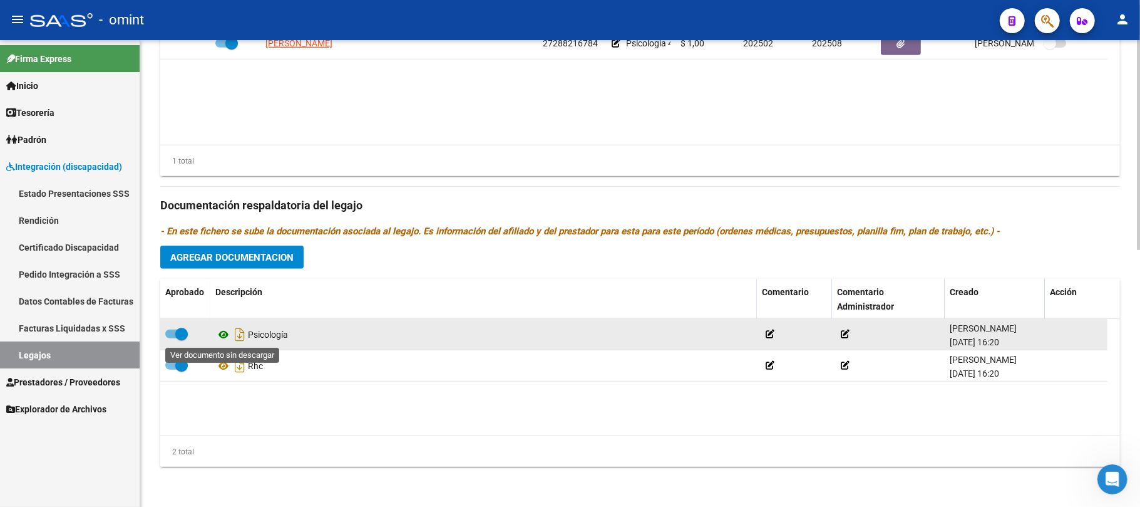
click at [223, 337] on icon at bounding box center [223, 334] width 16 height 15
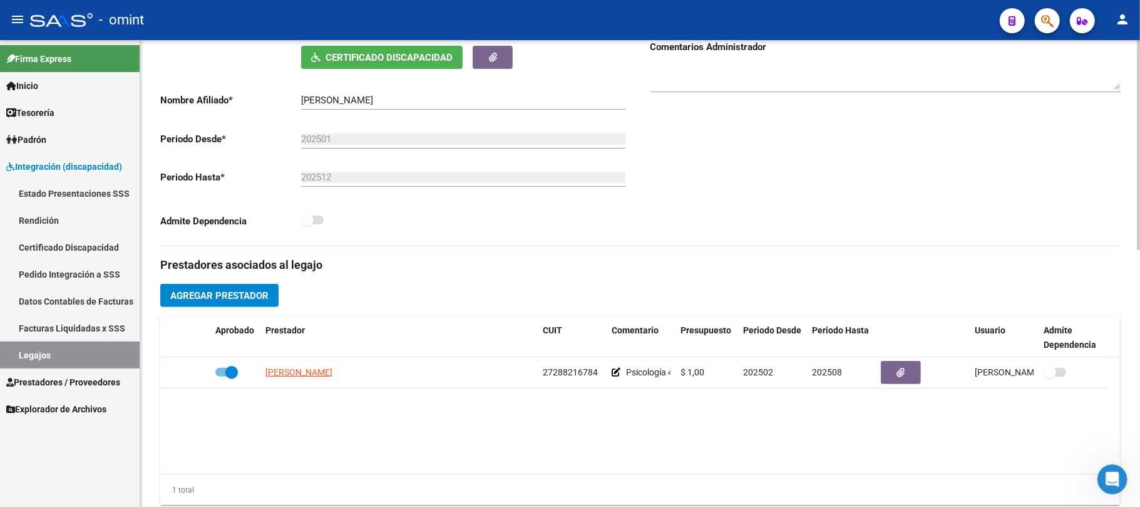
scroll to position [70, 0]
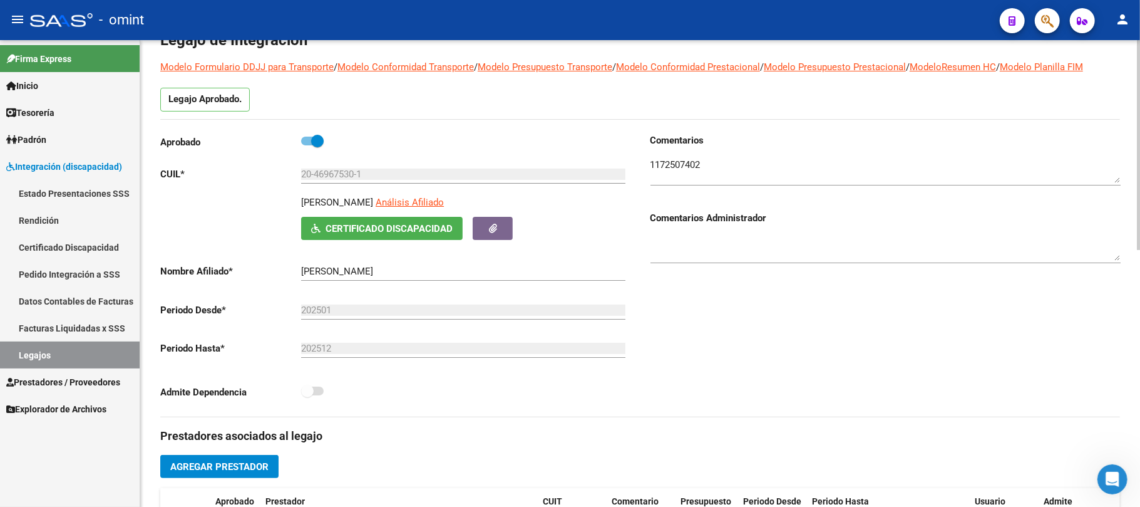
drag, startPoint x: 441, startPoint y: 198, endPoint x: 303, endPoint y: 206, distance: 138.6
click at [303, 206] on p "[PERSON_NAME] [PERSON_NAME]" at bounding box center [337, 202] width 72 height 14
copy p "[PERSON_NAME] [PERSON_NAME]"
click at [693, 160] on textarea at bounding box center [886, 170] width 470 height 25
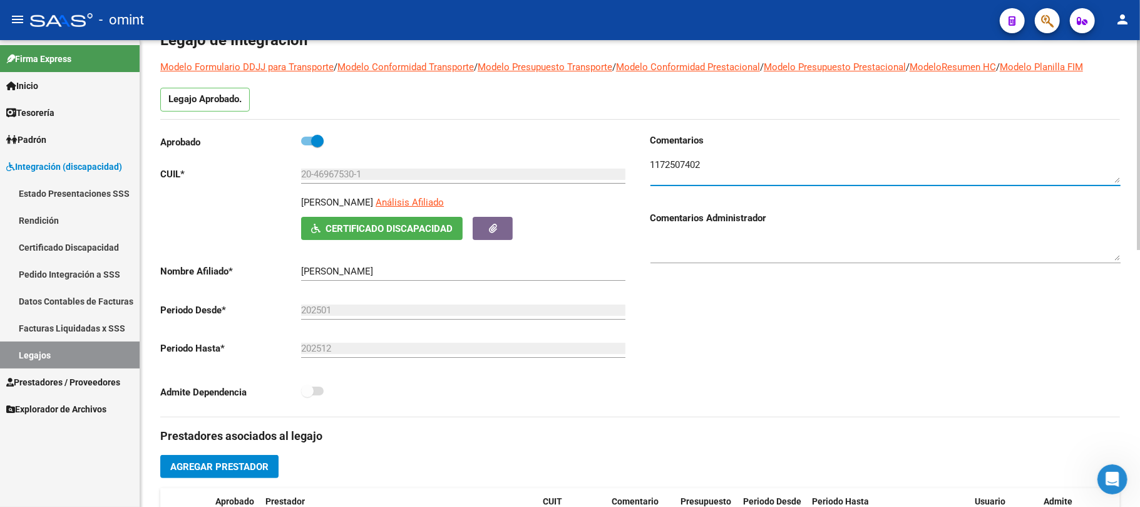
scroll to position [0, 0]
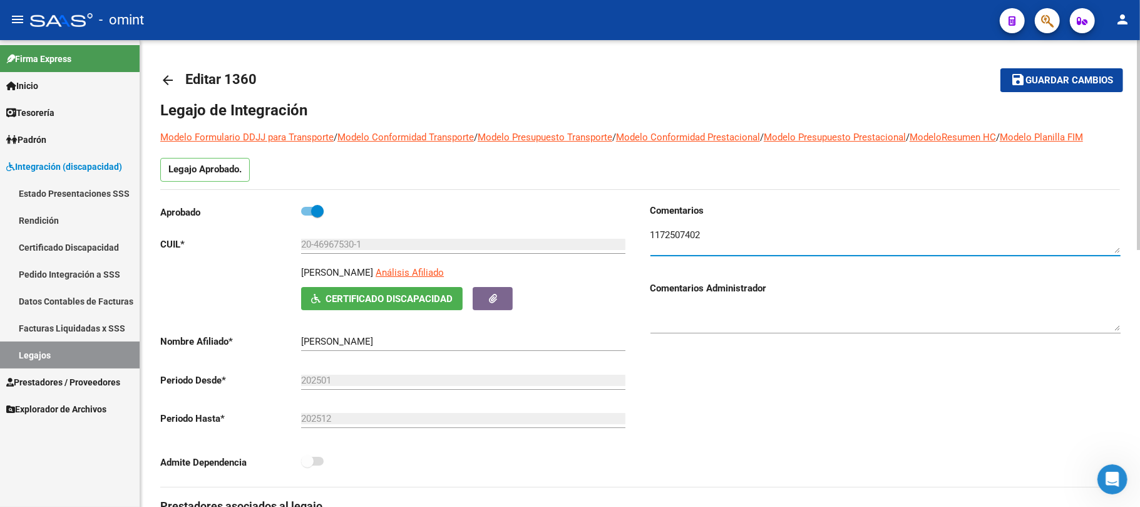
click at [167, 85] on mat-icon "arrow_back" at bounding box center [167, 80] width 15 height 15
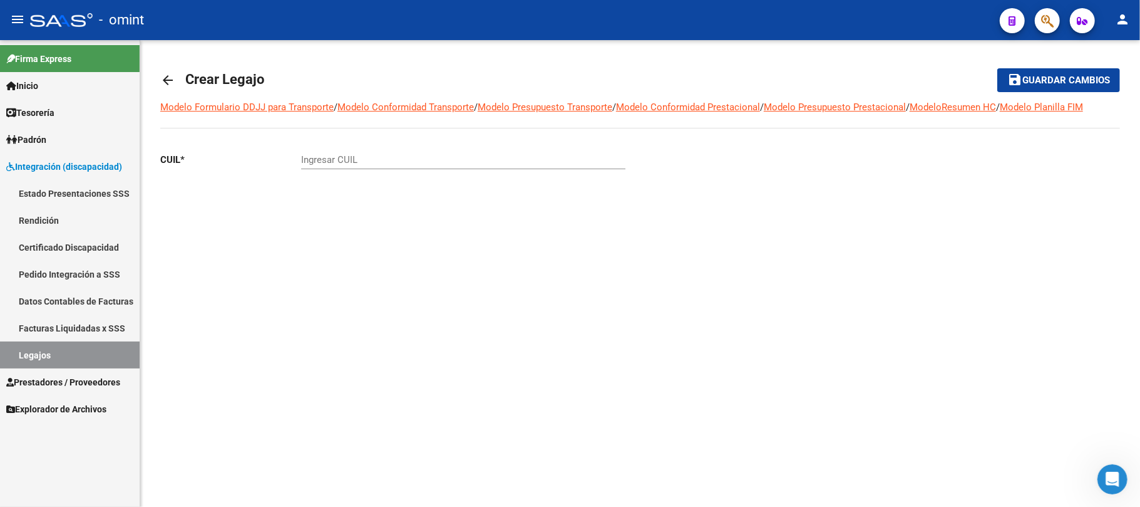
click at [38, 353] on link "Legajos" at bounding box center [70, 354] width 140 height 27
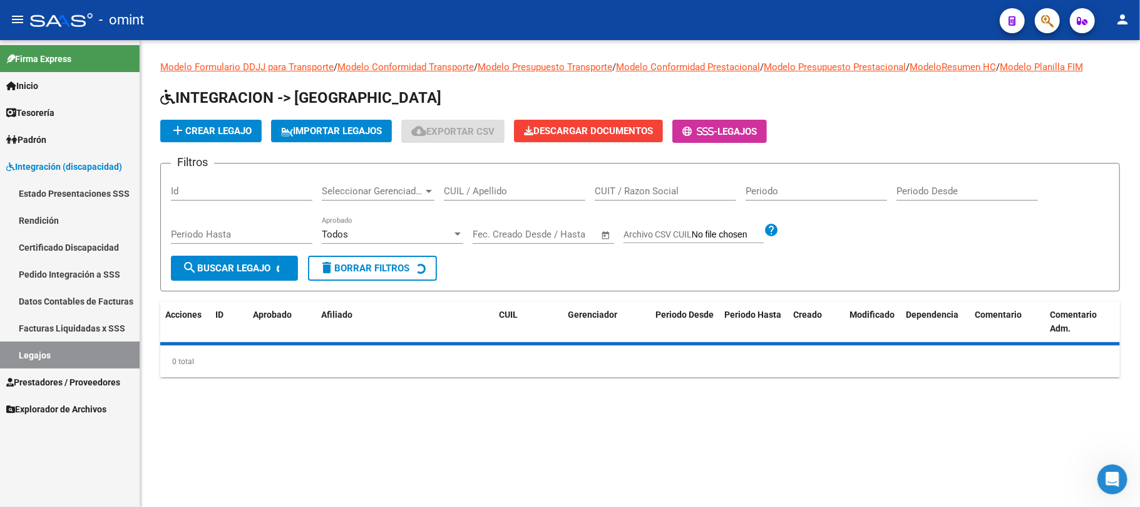
click at [510, 183] on div "CUIL / Apellido" at bounding box center [515, 186] width 142 height 27
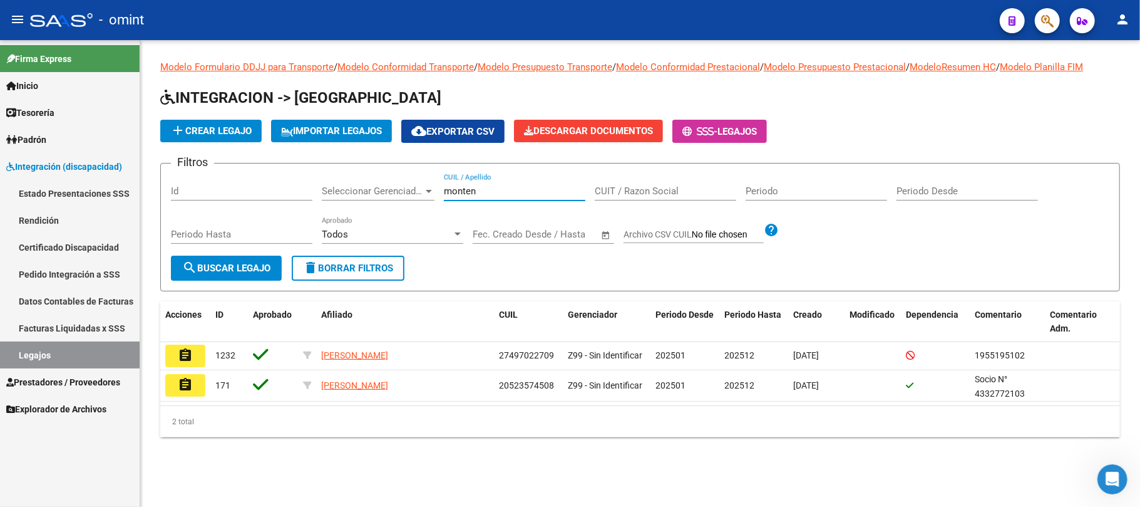
type input "monten"
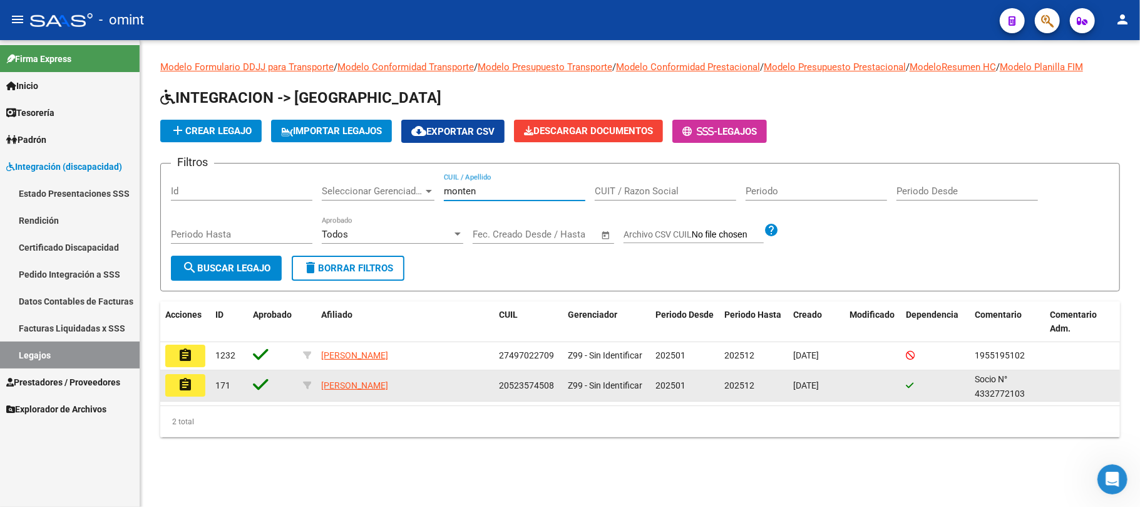
drag, startPoint x: 124, startPoint y: 387, endPoint x: 173, endPoint y: 392, distance: 49.7
click at [126, 388] on link "Prestadores / Proveedores" at bounding box center [70, 381] width 140 height 27
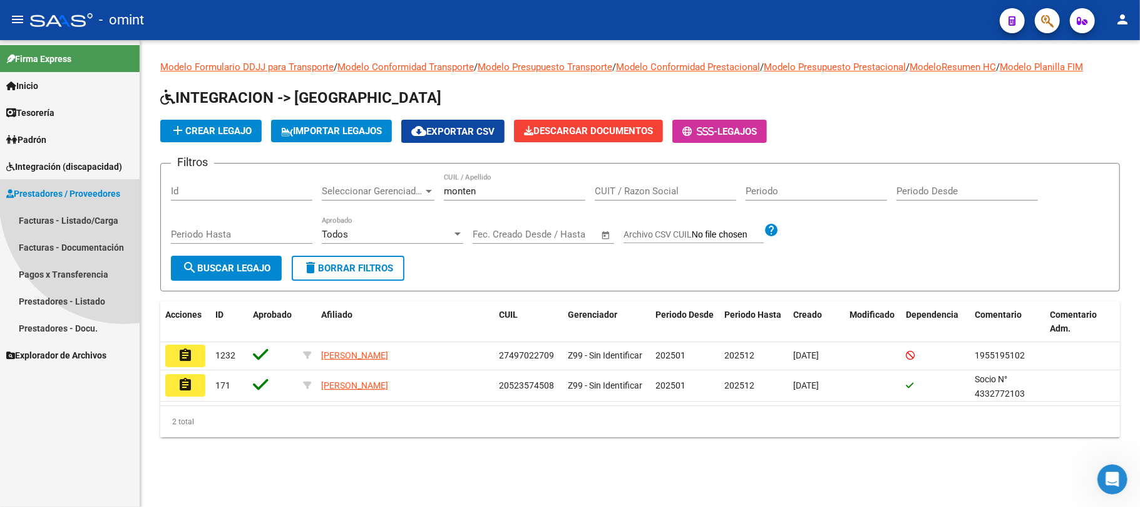
click at [181, 391] on mat-icon "assignment" at bounding box center [185, 384] width 15 height 15
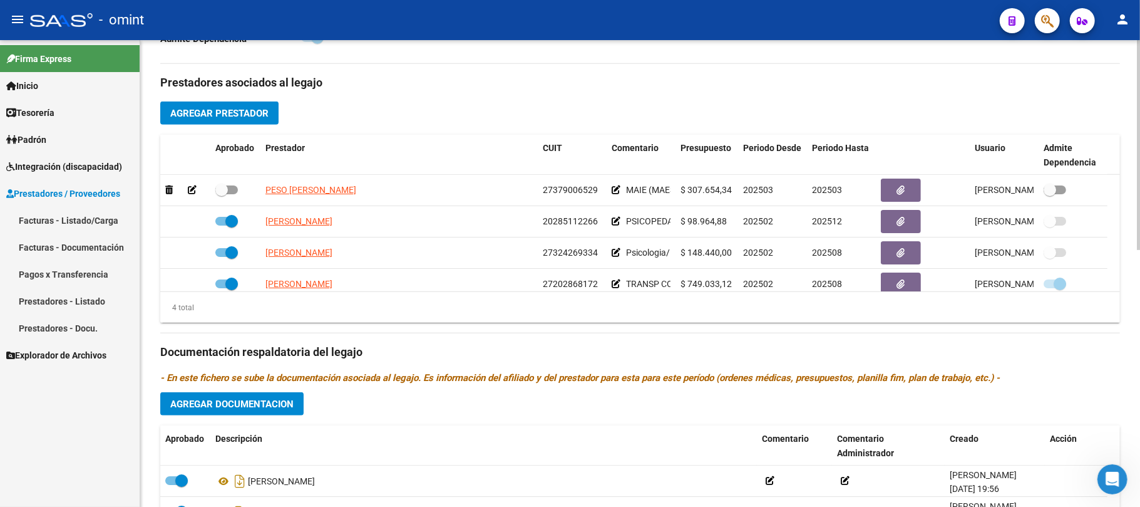
scroll to position [334, 0]
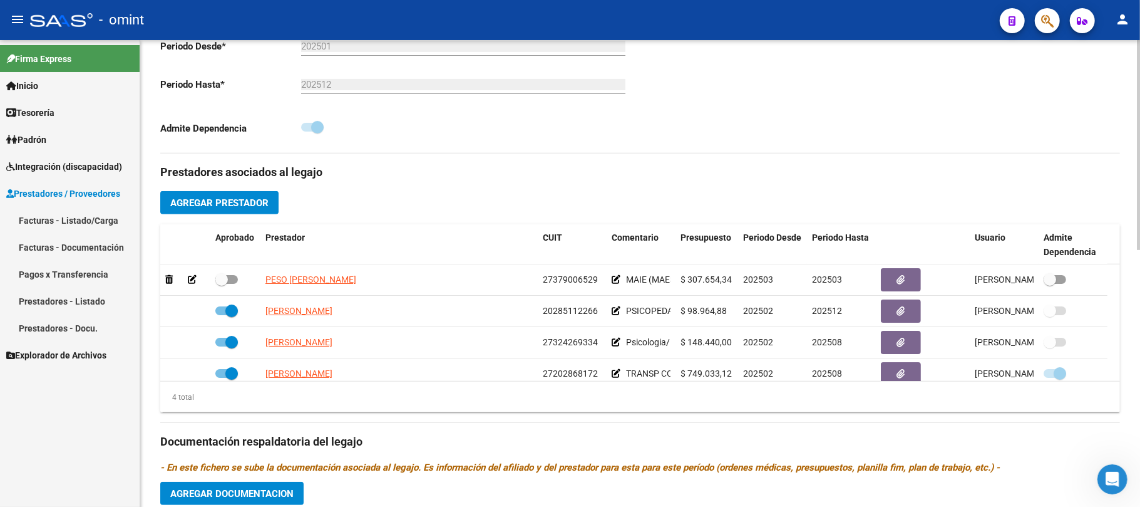
click at [225, 204] on span "Agregar Prestador" at bounding box center [219, 202] width 98 height 11
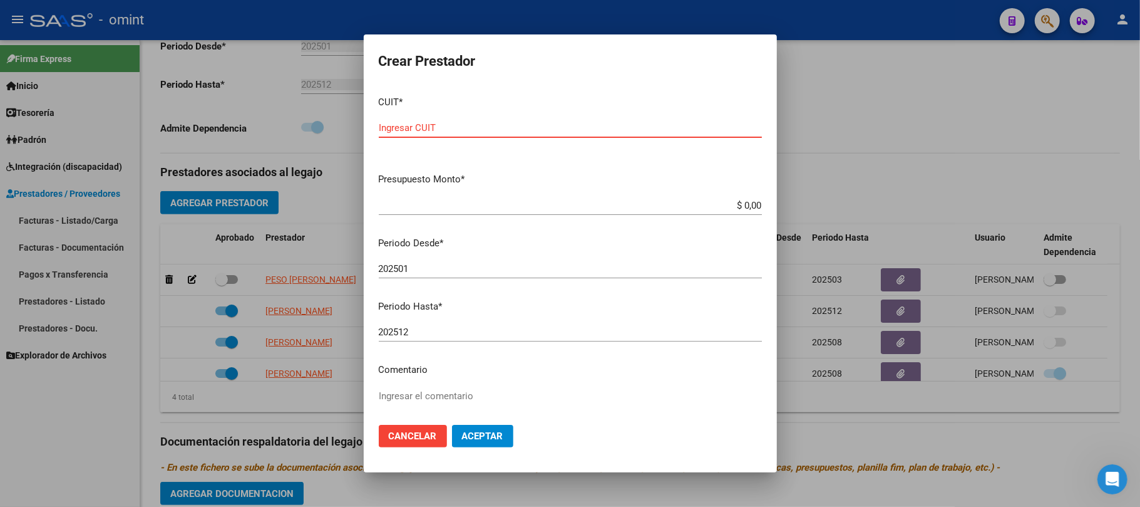
paste input "27-23979742-9"
type input "27-23979742-9"
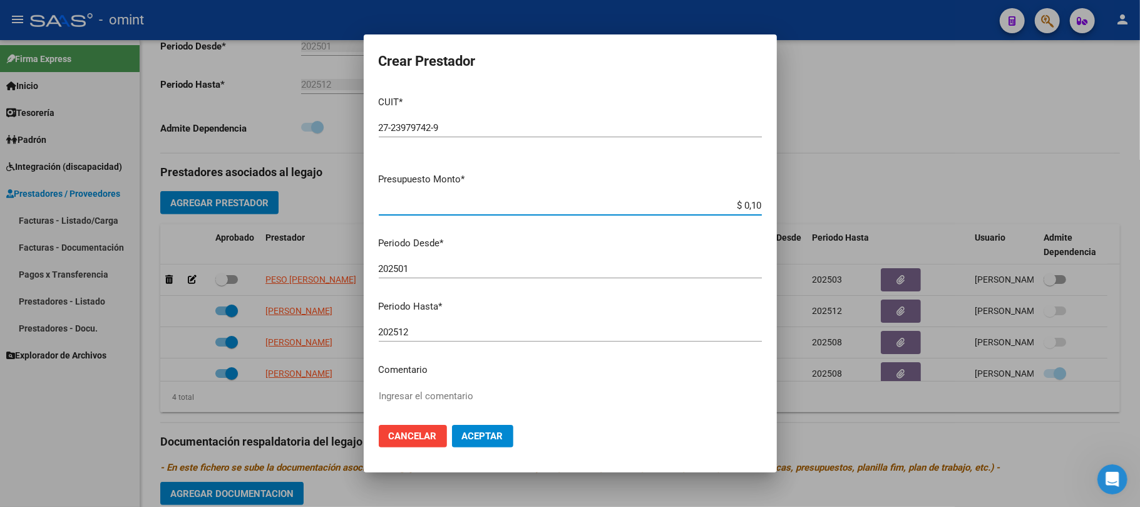
type input "$ 1,00"
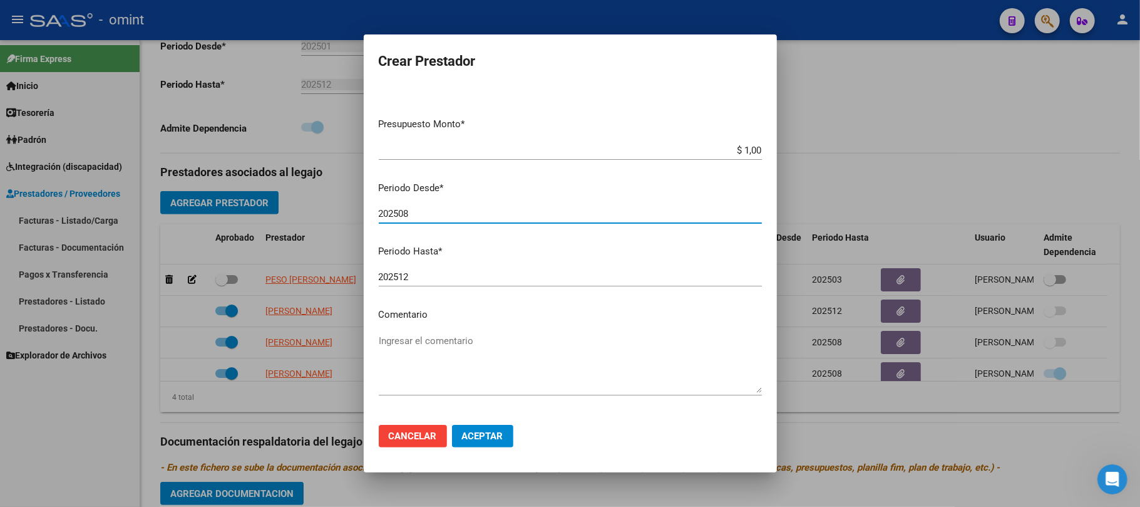
scroll to position [83, 0]
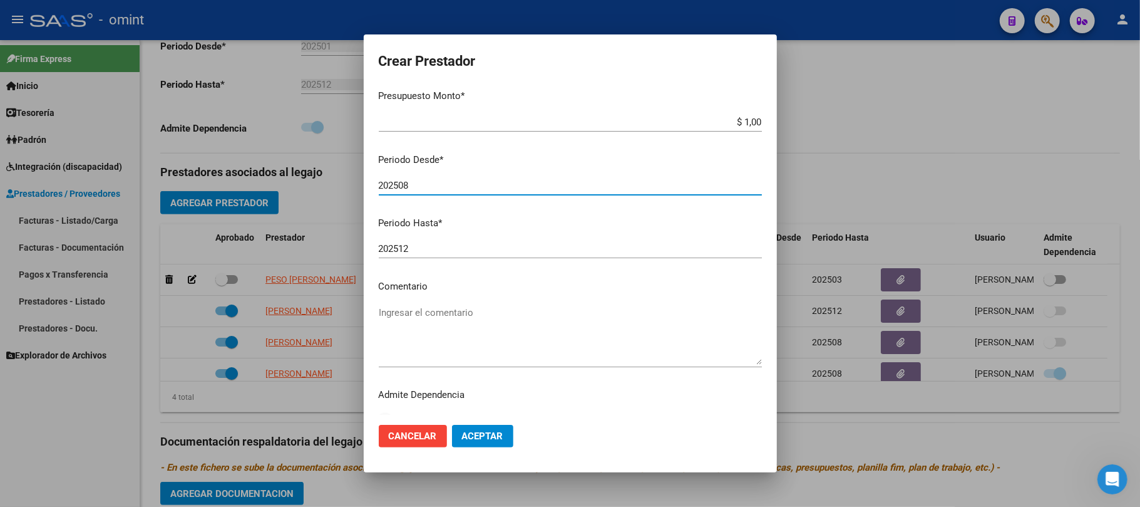
type input "202508"
click at [448, 316] on textarea "Ingresar el comentario" at bounding box center [570, 335] width 383 height 59
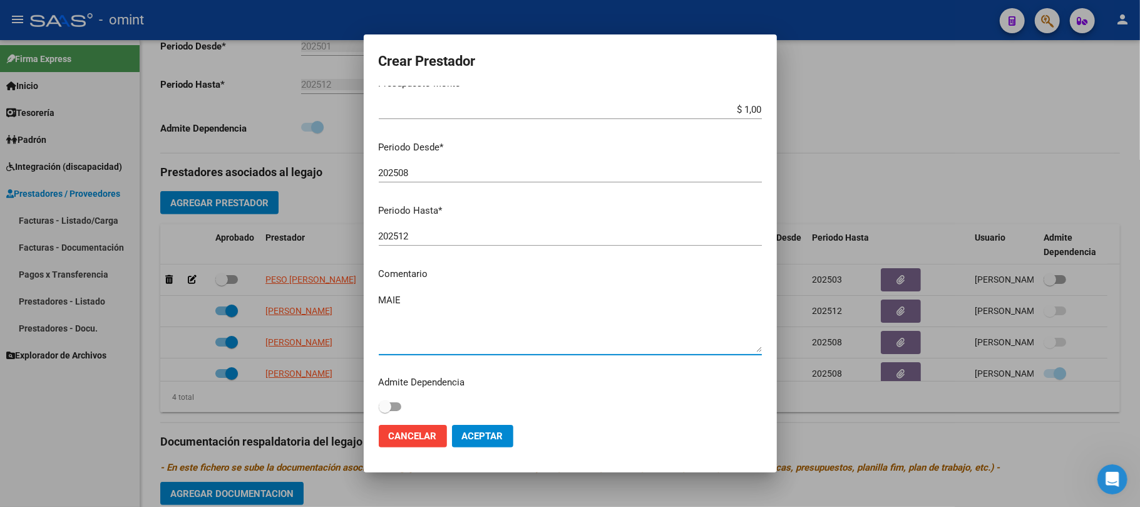
scroll to position [99, 0]
type textarea "MAIE"
click at [483, 431] on span "Aceptar" at bounding box center [482, 435] width 41 height 11
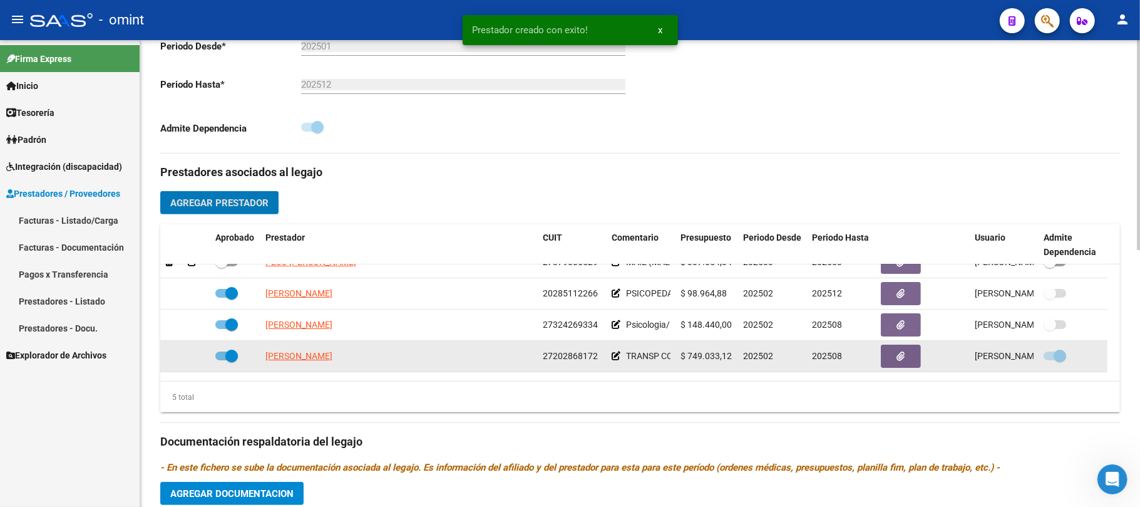
scroll to position [43, 0]
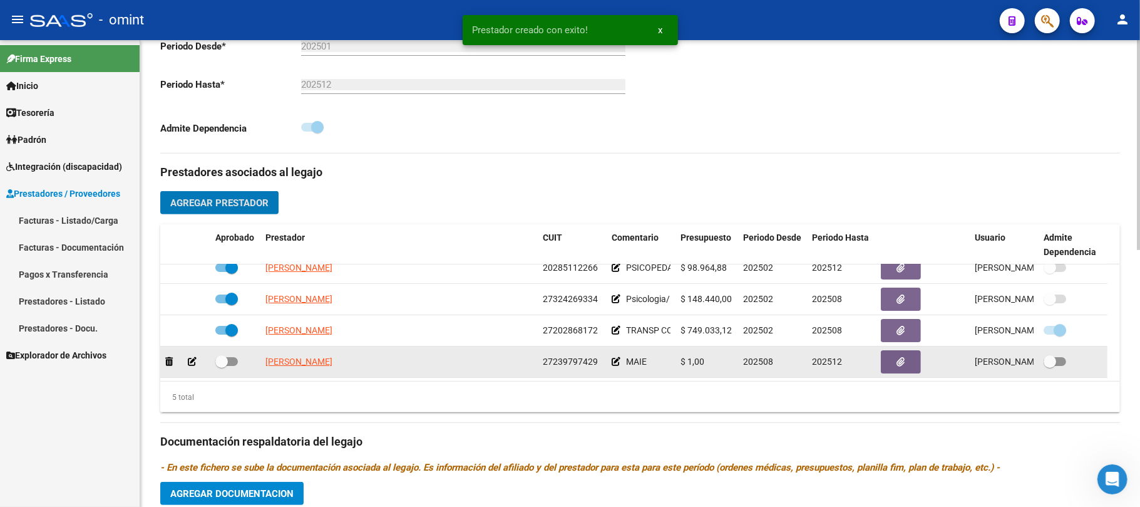
click at [226, 366] on span at bounding box center [221, 361] width 13 height 13
click at [222, 366] on input "checkbox" at bounding box center [221, 366] width 1 height 1
checkbox input "true"
click at [892, 361] on button "button" at bounding box center [901, 361] width 40 height 23
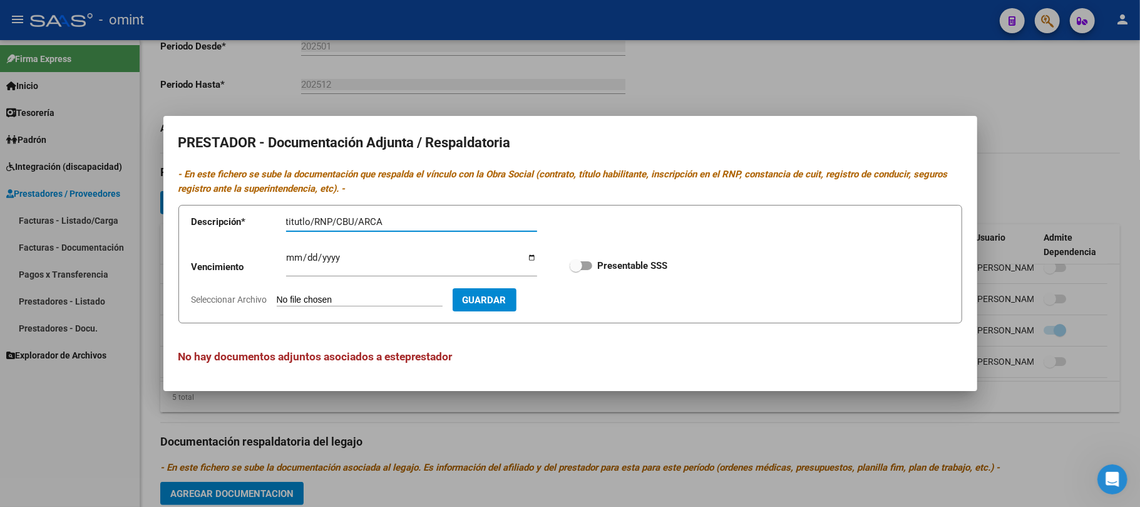
type input "titutlo/RNP/CBU/ARCA"
type input "2025-12-31"
click at [565, 266] on div "Vencimiento 2025-12-31 Ingresar vencimiento Presentable SSS" at bounding box center [571, 265] width 758 height 45
click at [589, 266] on span at bounding box center [581, 265] width 23 height 9
click at [576, 270] on input "Presentable SSS" at bounding box center [575, 270] width 1 height 1
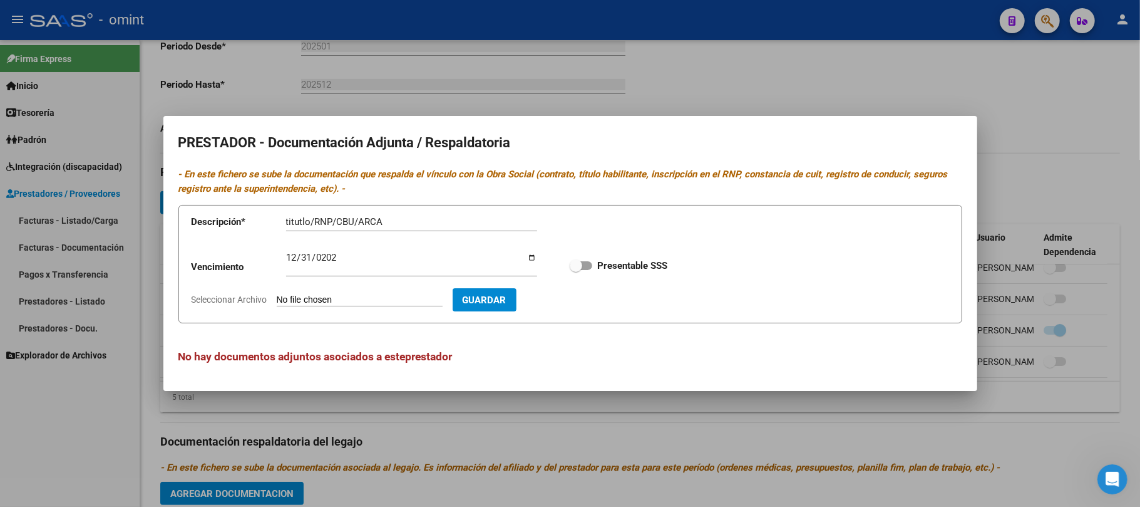
checkbox input "true"
click at [507, 301] on span "Guardar" at bounding box center [485, 299] width 44 height 11
click at [368, 304] on input "Seleccionar Archivo" at bounding box center [360, 300] width 166 height 12
type input "C:\fakepath\doc prestador maie.pdf"
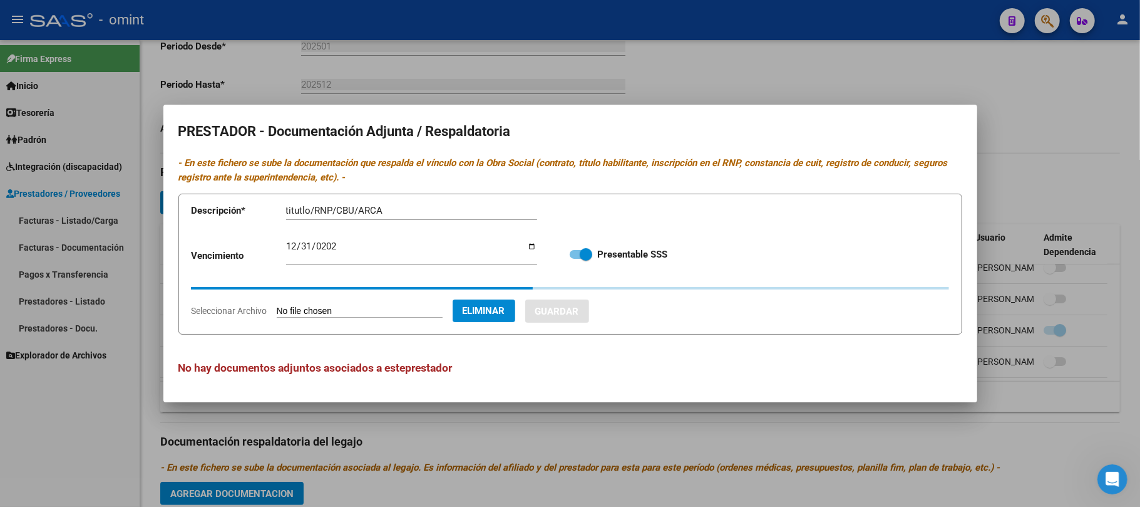
click at [299, 214] on input "titutlo/RNP/CBU/ARCA" at bounding box center [411, 210] width 251 height 11
click at [298, 213] on input "titutlo/RNP/CBU/ARCA" at bounding box center [411, 210] width 251 height 11
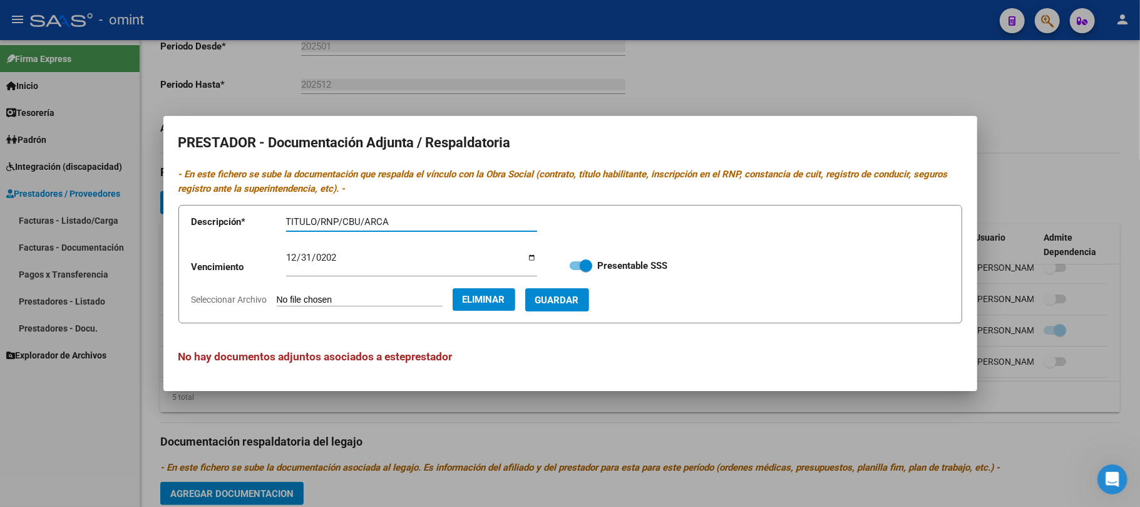
type input "TITULO/RNP/CBU/ARCA"
click at [579, 298] on span "Guardar" at bounding box center [557, 299] width 44 height 11
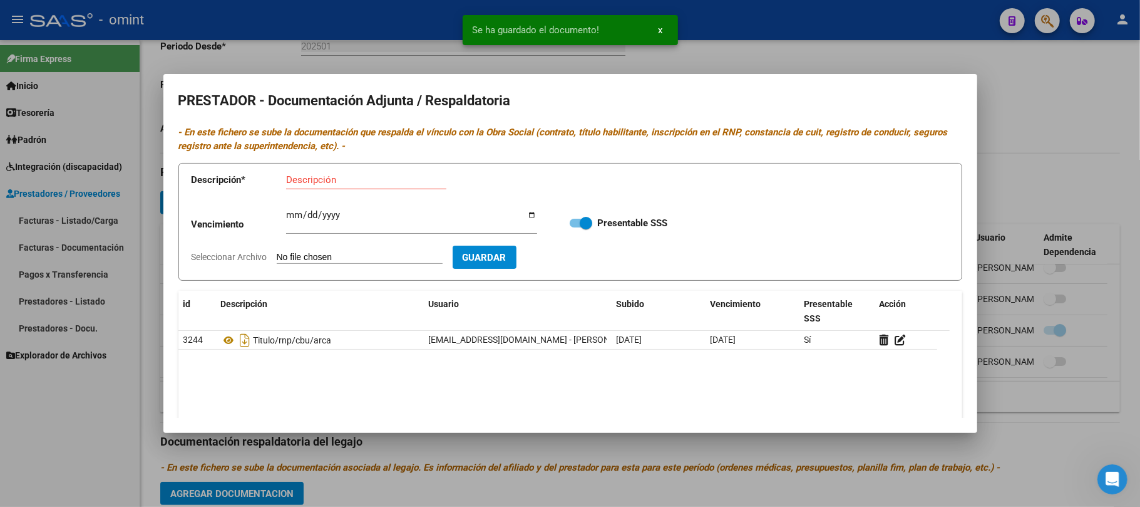
click at [733, 46] on div at bounding box center [570, 253] width 1140 height 507
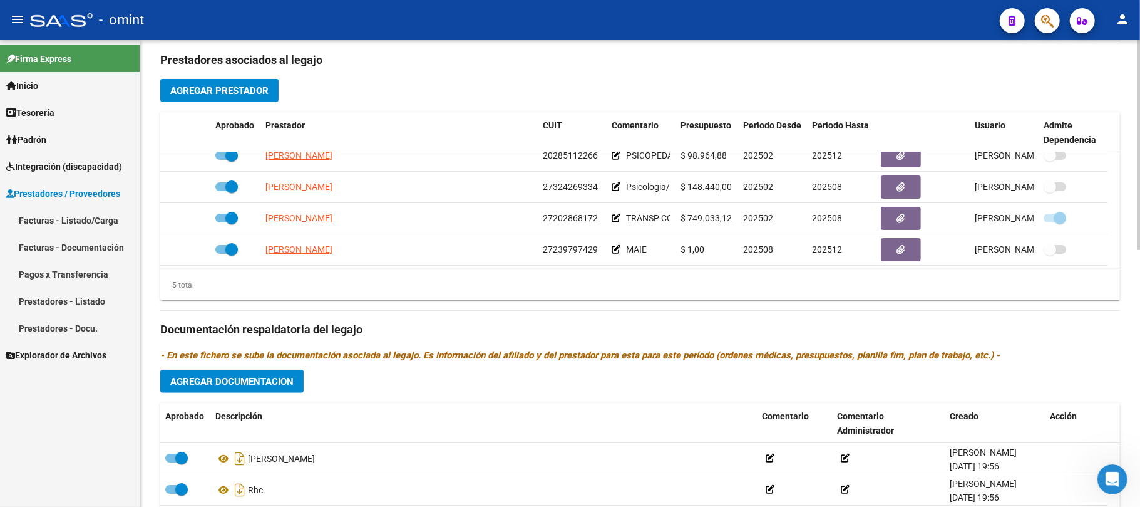
scroll to position [571, 0]
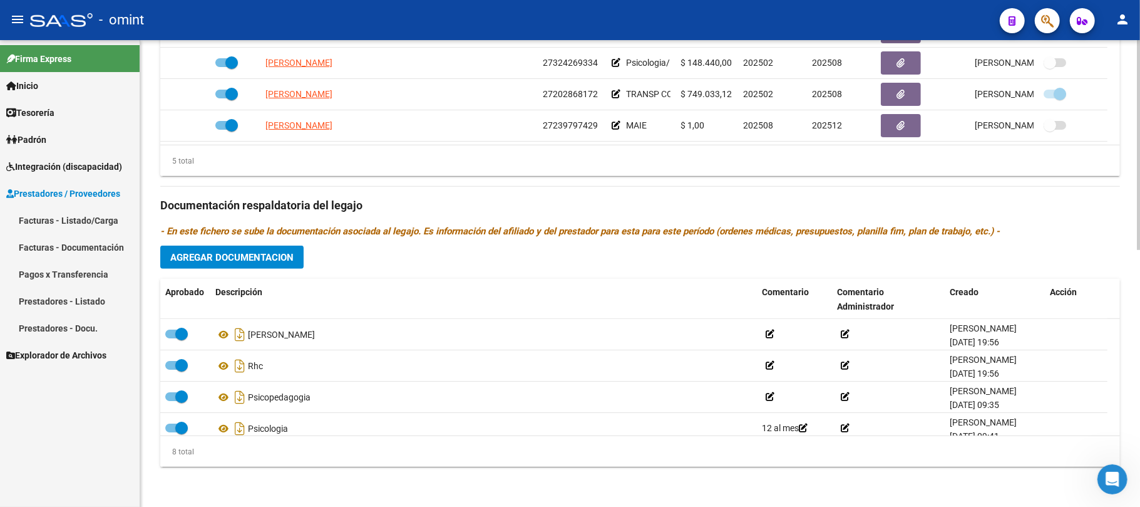
click at [239, 264] on button "Agregar Documentacion" at bounding box center [231, 256] width 143 height 23
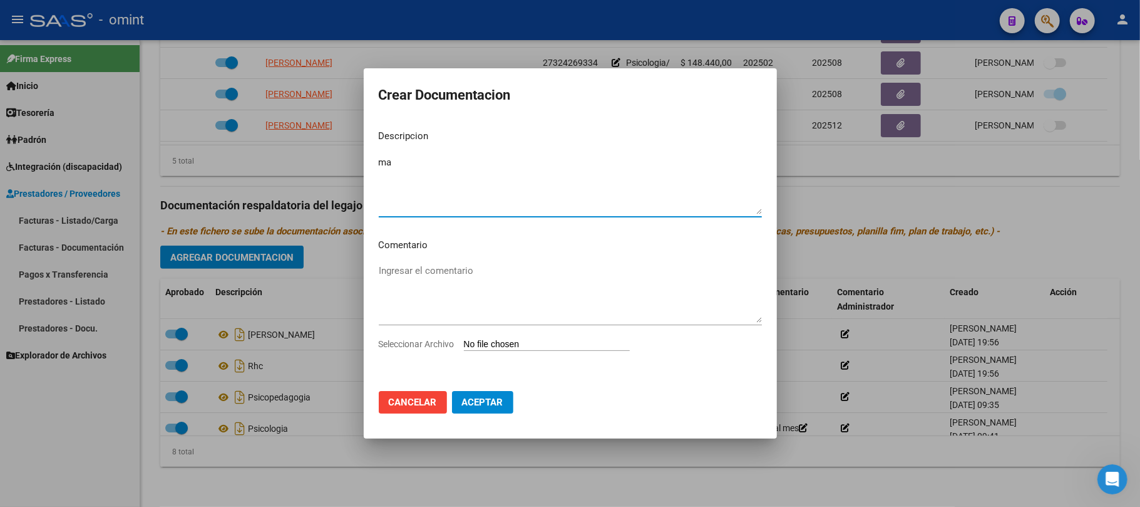
type textarea "m"
type textarea "MAIE NUEVA"
click at [512, 337] on mat-dialog-content "Descripcion MAIE NUEVA Ingresar el descripcion Comentario Ingresar el comentari…" at bounding box center [570, 250] width 413 height 261
click at [511, 341] on input "Seleccionar Archivo" at bounding box center [547, 345] width 166 height 12
type input "C:\fakepath\doc prestacion maie.pdf"
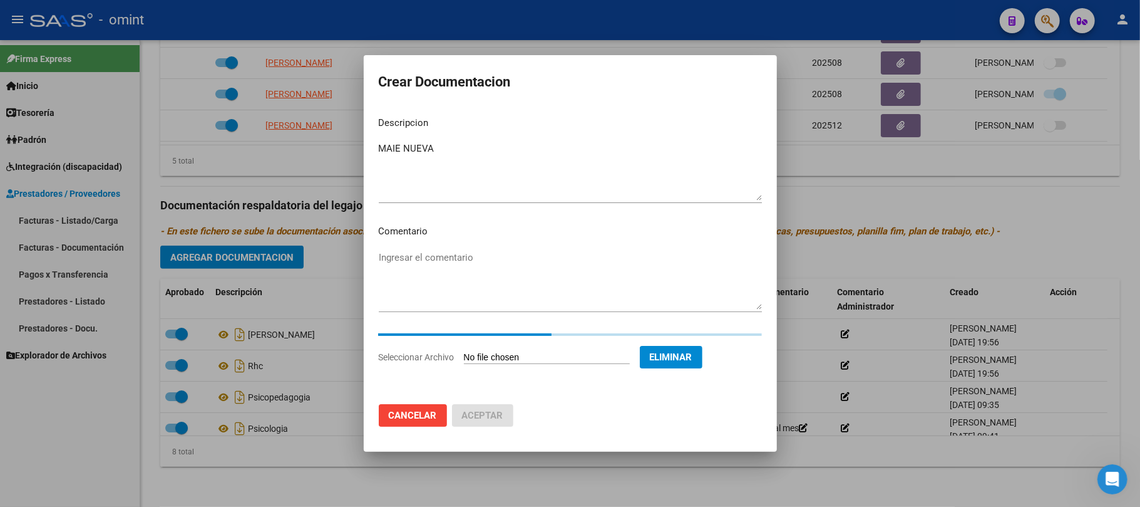
click at [549, 389] on mat-dialog-content "Descripcion MAIE NUEVA Ingresar el descripcion Comentario Ingresar el comentari…" at bounding box center [570, 250] width 413 height 288
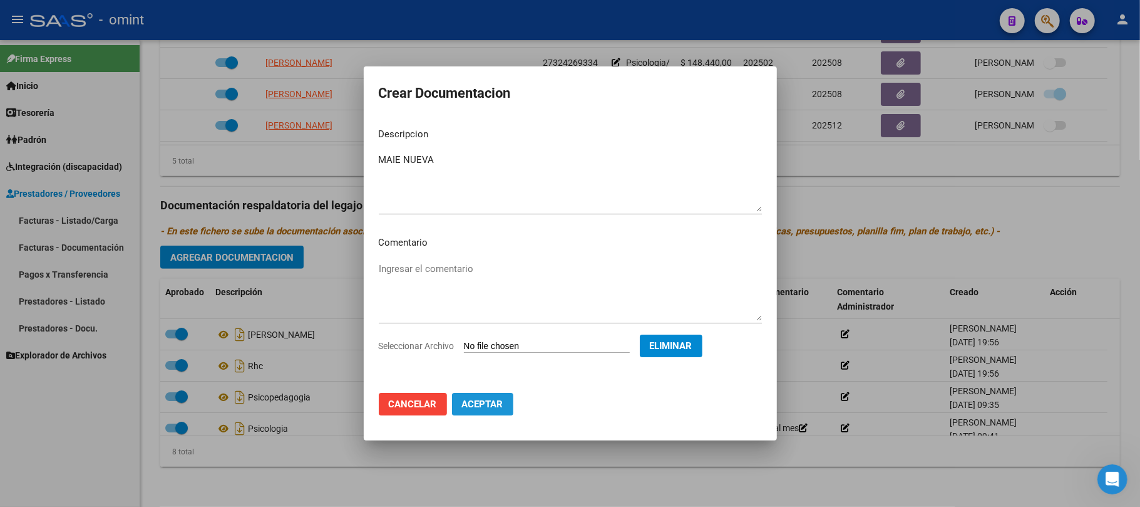
click at [479, 399] on span "Aceptar" at bounding box center [482, 403] width 41 height 11
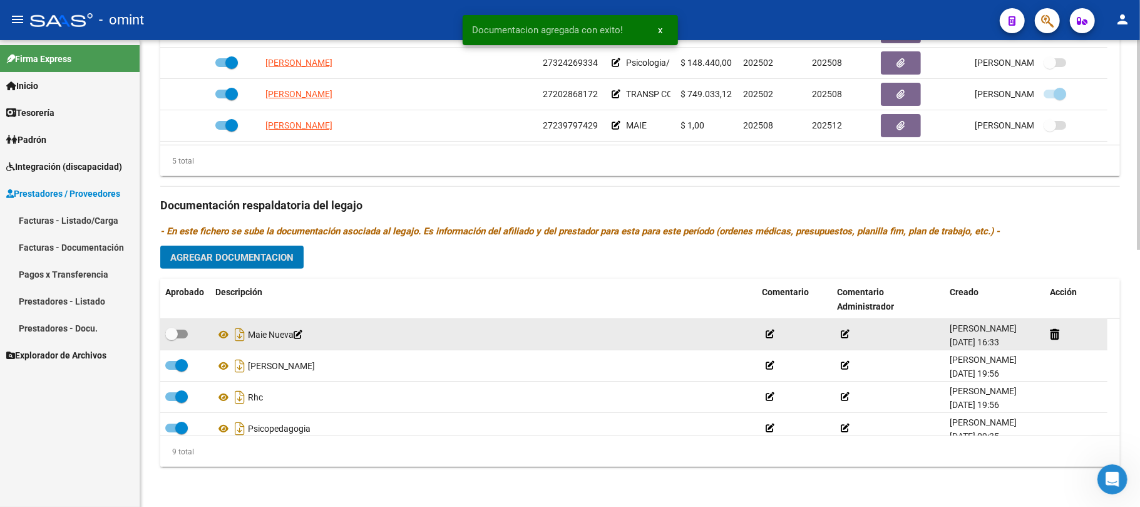
click at [178, 336] on span at bounding box center [176, 333] width 23 height 9
click at [172, 338] on input "checkbox" at bounding box center [171, 338] width 1 height 1
checkbox input "true"
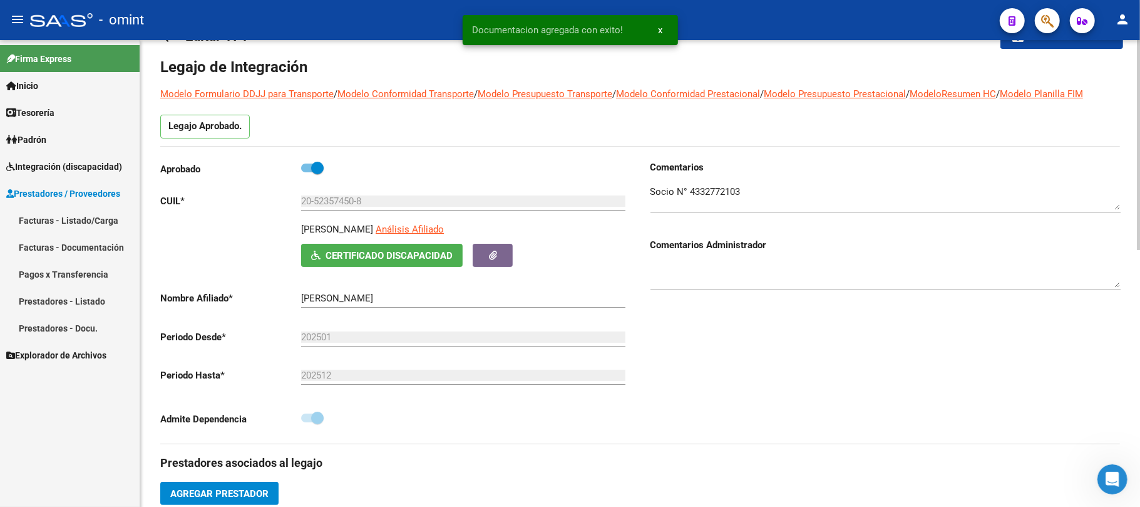
scroll to position [0, 0]
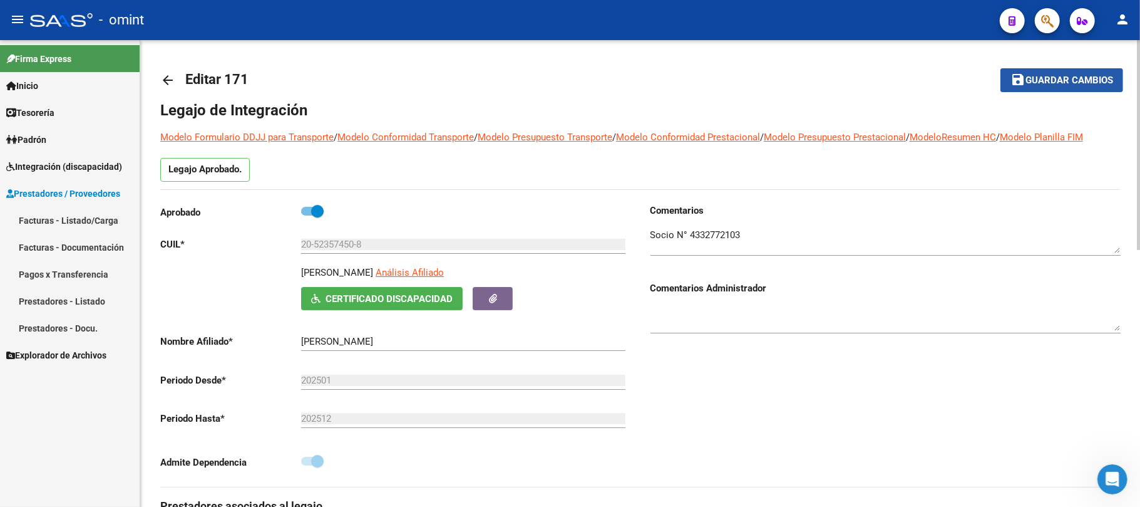
click at [1025, 73] on mat-icon "save" at bounding box center [1018, 79] width 15 height 15
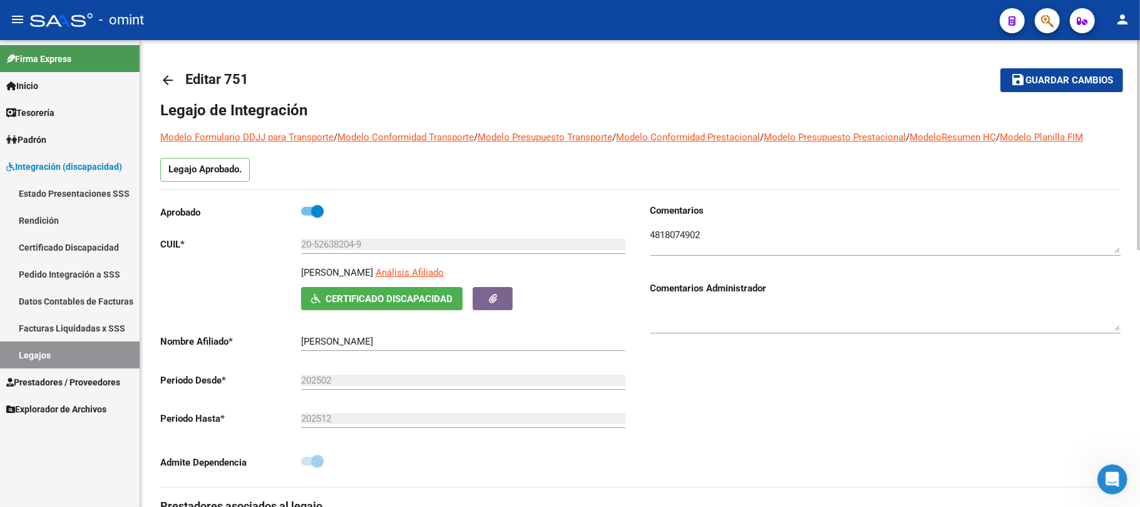
click at [163, 78] on mat-icon "arrow_back" at bounding box center [167, 80] width 15 height 15
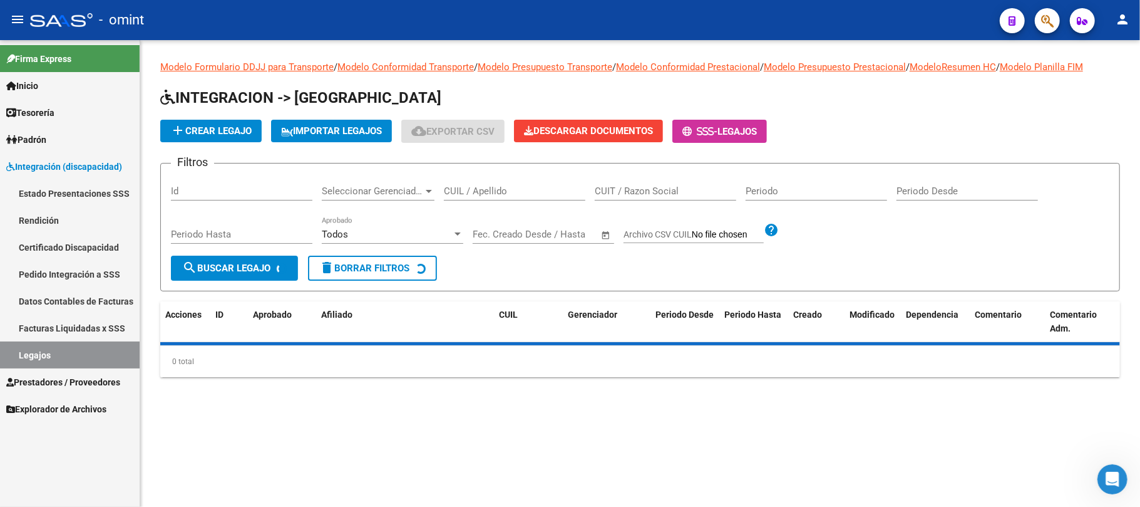
click at [476, 185] on input "CUIL / Apellido" at bounding box center [515, 190] width 142 height 11
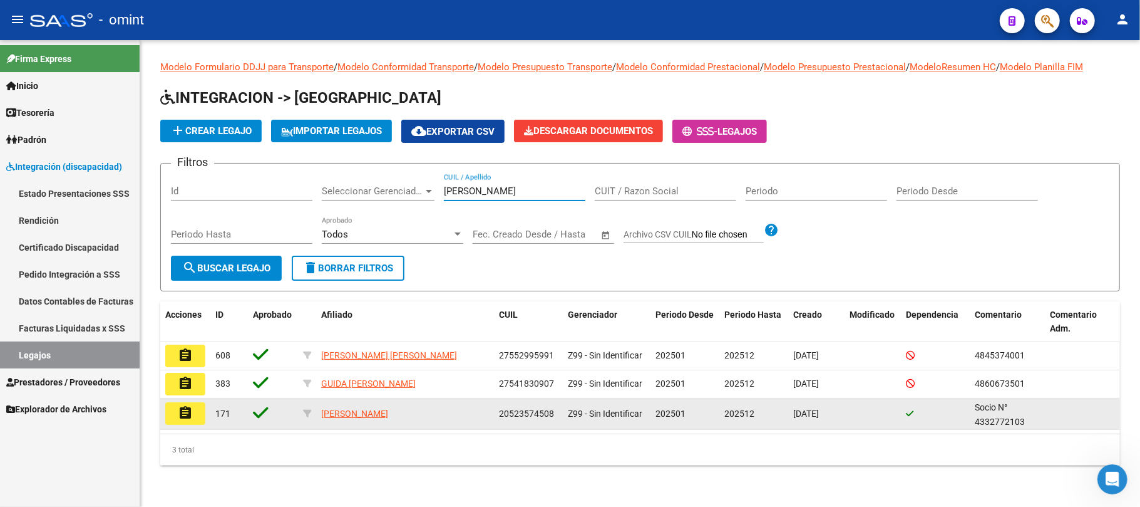
type input "[PERSON_NAME]"
drag, startPoint x: 164, startPoint y: 411, endPoint x: 171, endPoint y: 411, distance: 6.9
click at [165, 411] on datatable-body-cell "assignment" at bounding box center [185, 413] width 50 height 31
click at [185, 411] on mat-icon "assignment" at bounding box center [185, 412] width 15 height 15
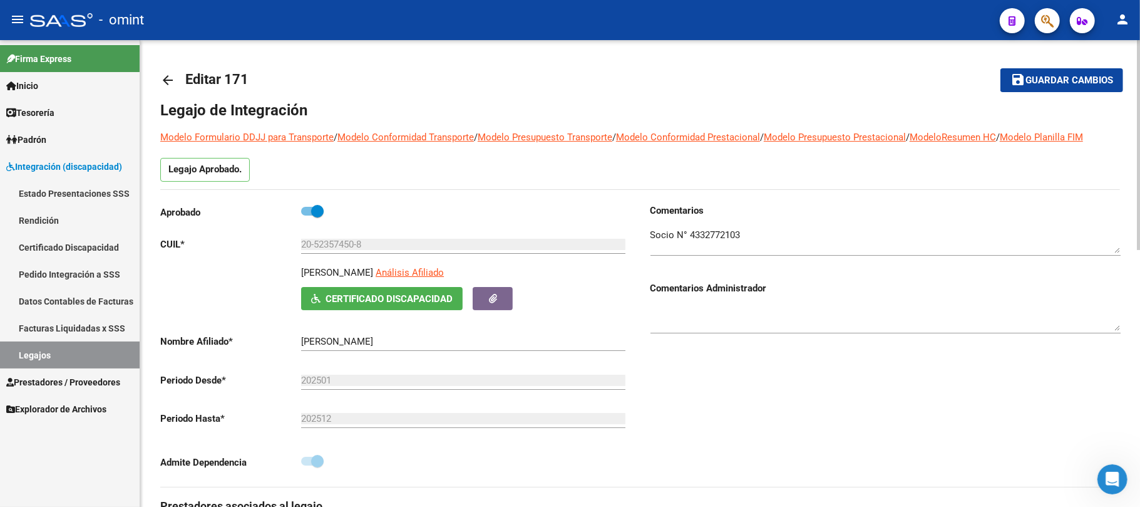
click at [166, 73] on link "arrow_back" at bounding box center [172, 79] width 25 height 29
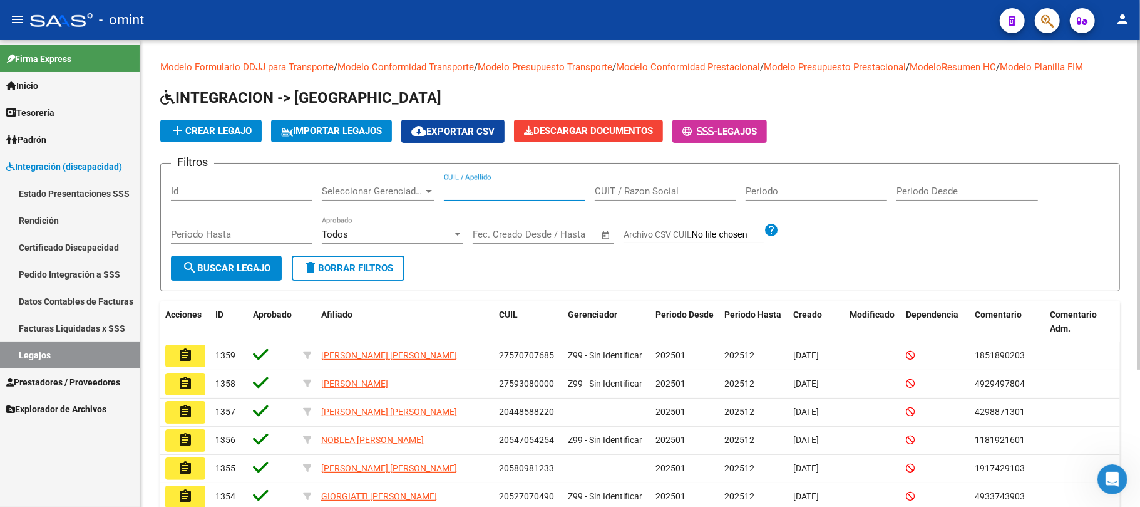
click at [466, 188] on input "CUIL / Apellido" at bounding box center [515, 190] width 142 height 11
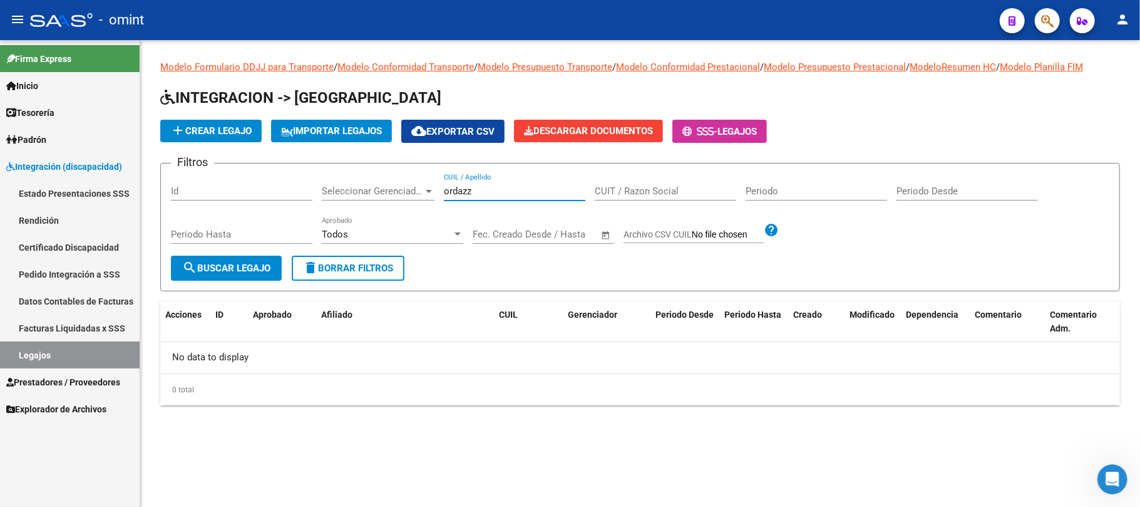
type input "ordazz"
drag, startPoint x: 407, startPoint y: 178, endPoint x: 351, endPoint y: 189, distance: 56.7
click at [381, 183] on div "Filtros Id Seleccionar Gerenciador Seleccionar Gerenciador ordazz CUIL / Apelli…" at bounding box center [640, 214] width 939 height 82
click at [356, 271] on span "delete Borrar Filtros" at bounding box center [348, 267] width 90 height 11
